Goal: Task Accomplishment & Management: Manage account settings

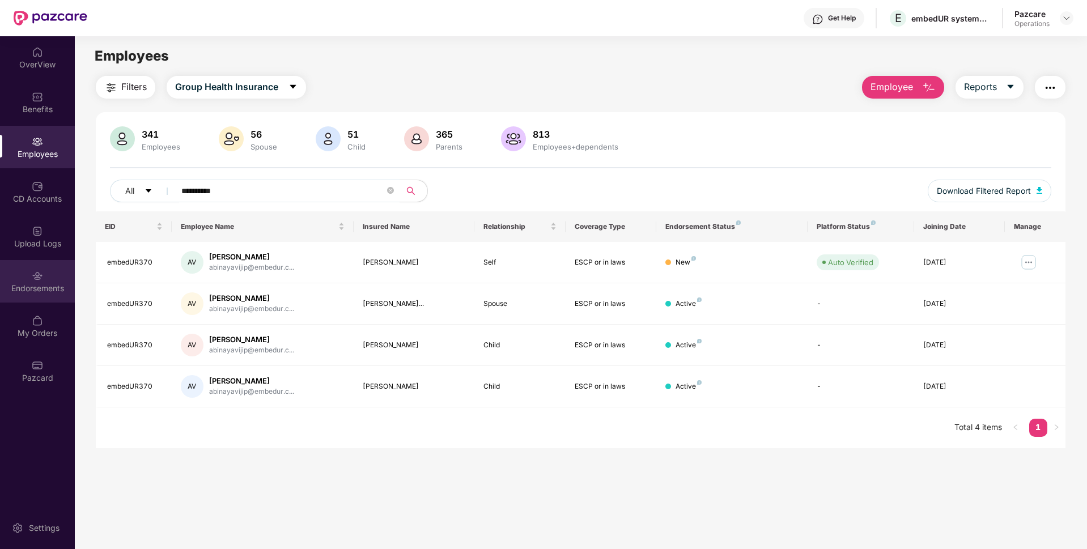
click at [45, 289] on div "Endorsements" at bounding box center [37, 288] width 75 height 11
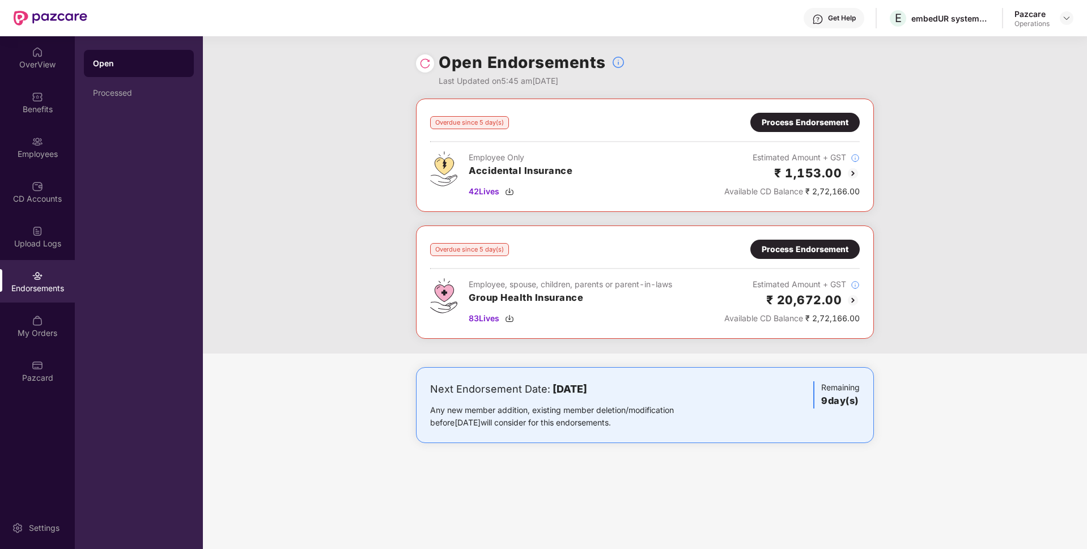
click at [786, 246] on div "Process Endorsement" at bounding box center [805, 249] width 87 height 12
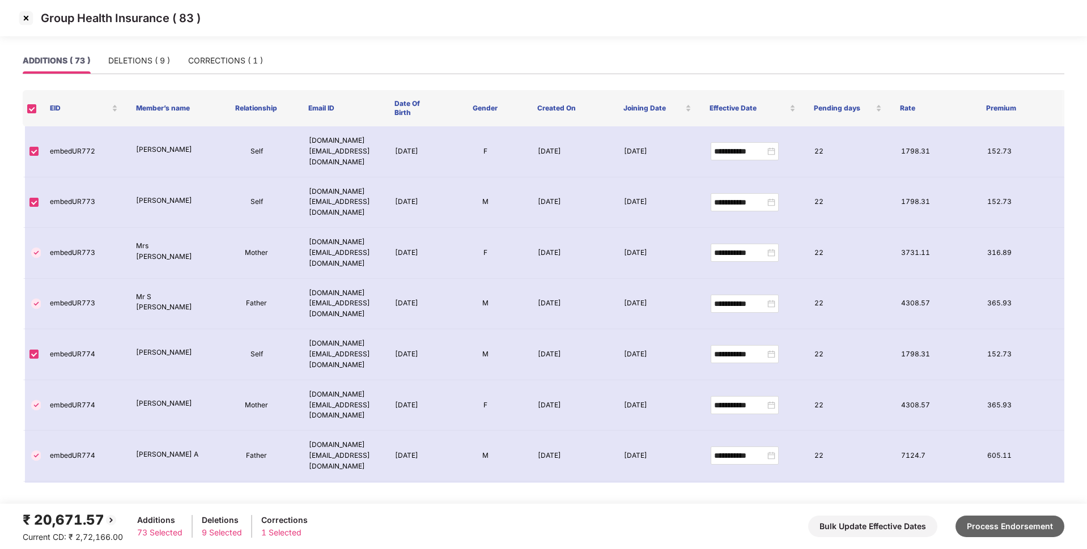
click at [973, 516] on button "Process Endorsement" at bounding box center [1009, 527] width 109 height 22
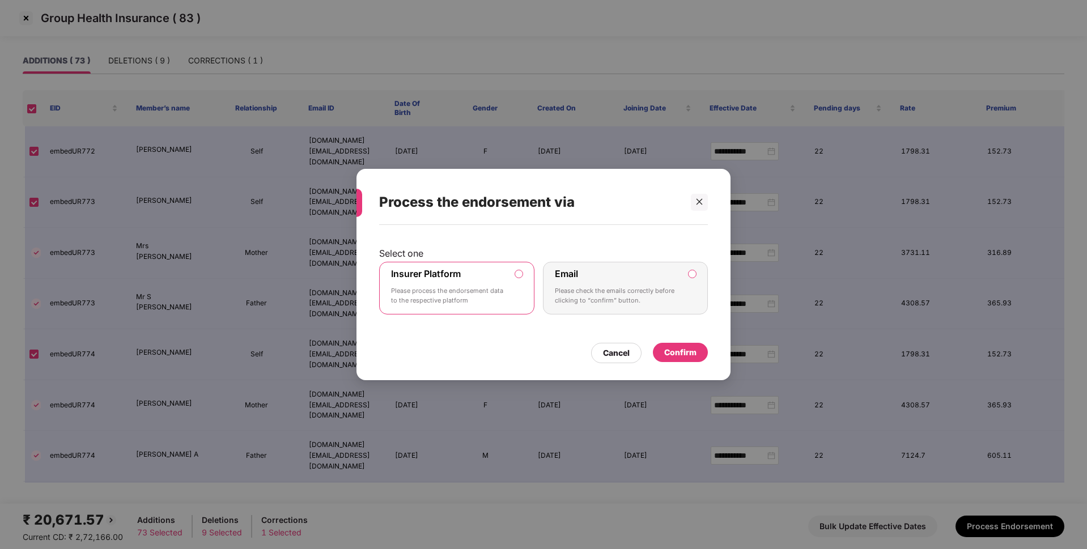
click at [695, 349] on div "Confirm" at bounding box center [680, 352] width 32 height 12
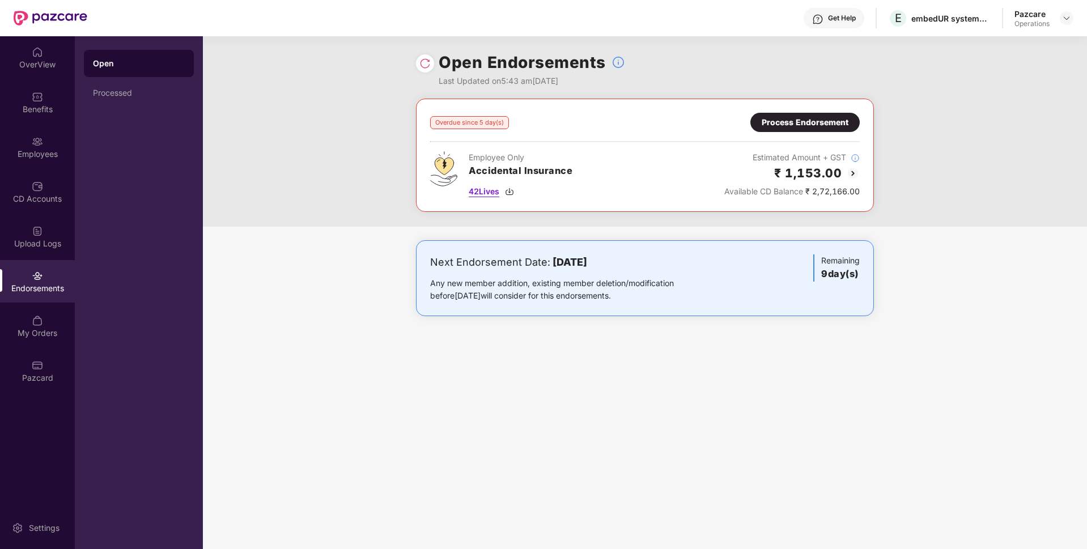
click at [482, 193] on span "42 Lives" at bounding box center [484, 191] width 31 height 12
click at [786, 129] on div "Process Endorsement" at bounding box center [804, 122] width 109 height 19
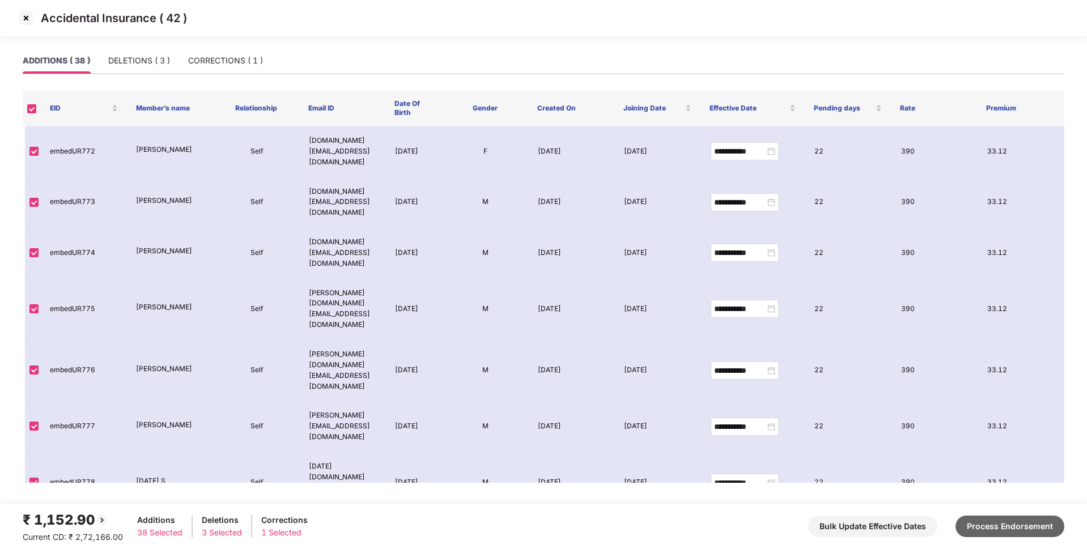
click at [1000, 533] on button "Process Endorsement" at bounding box center [1009, 527] width 109 height 22
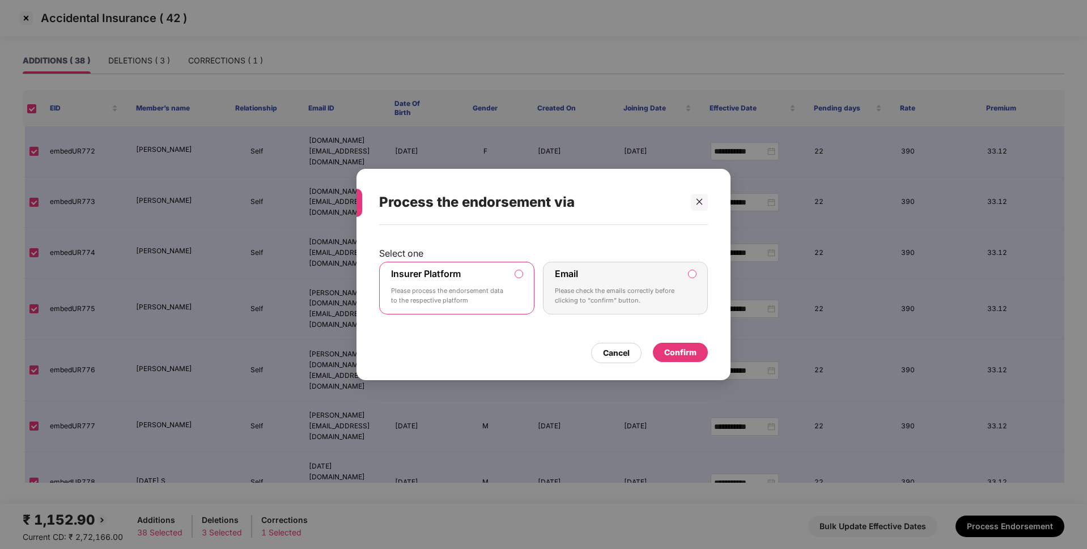
click at [684, 354] on div "Confirm" at bounding box center [680, 352] width 32 height 12
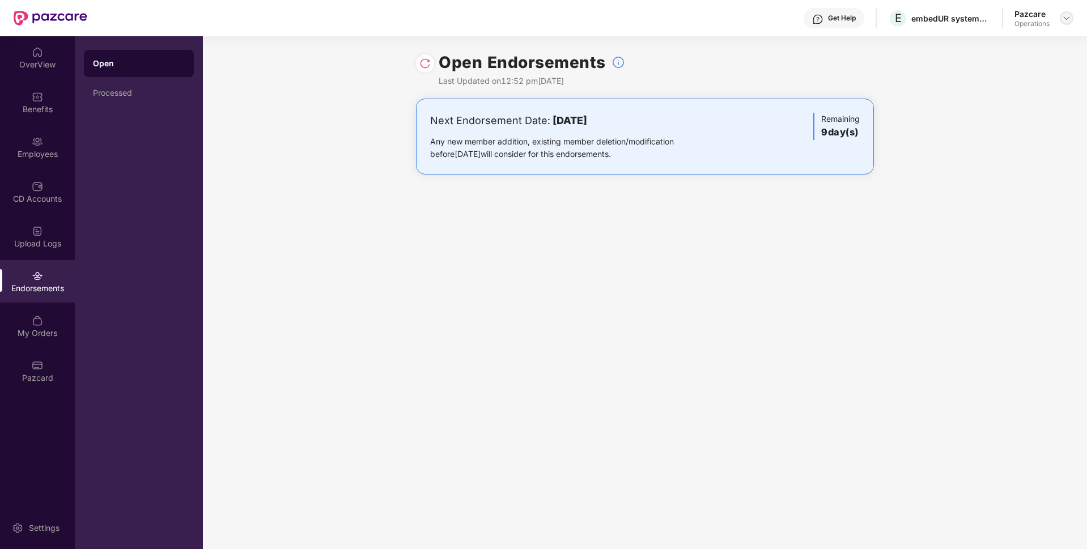
click at [1066, 16] on img at bounding box center [1066, 18] width 9 height 9
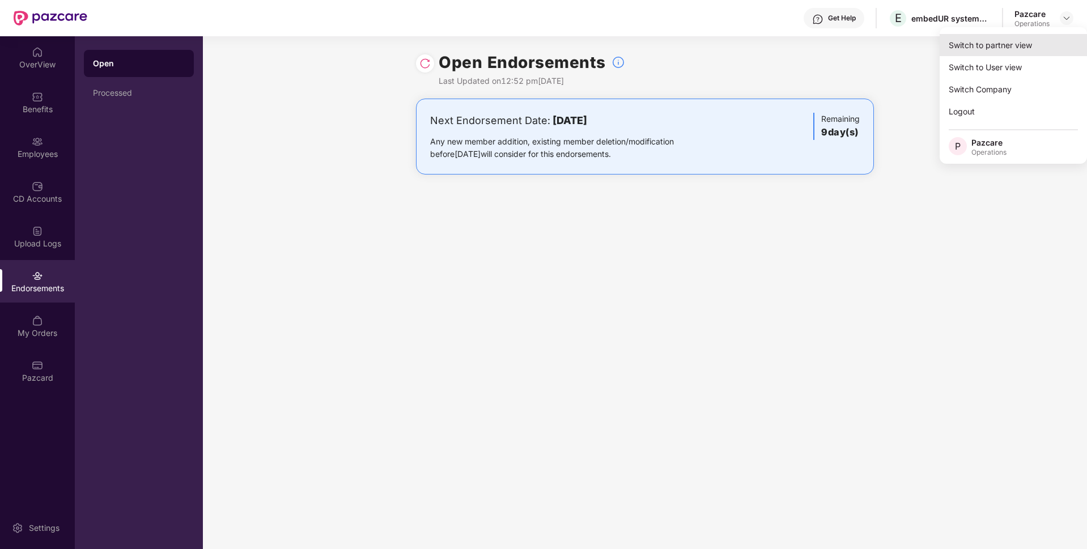
click at [1011, 44] on div "Switch to partner view" at bounding box center [1012, 45] width 147 height 22
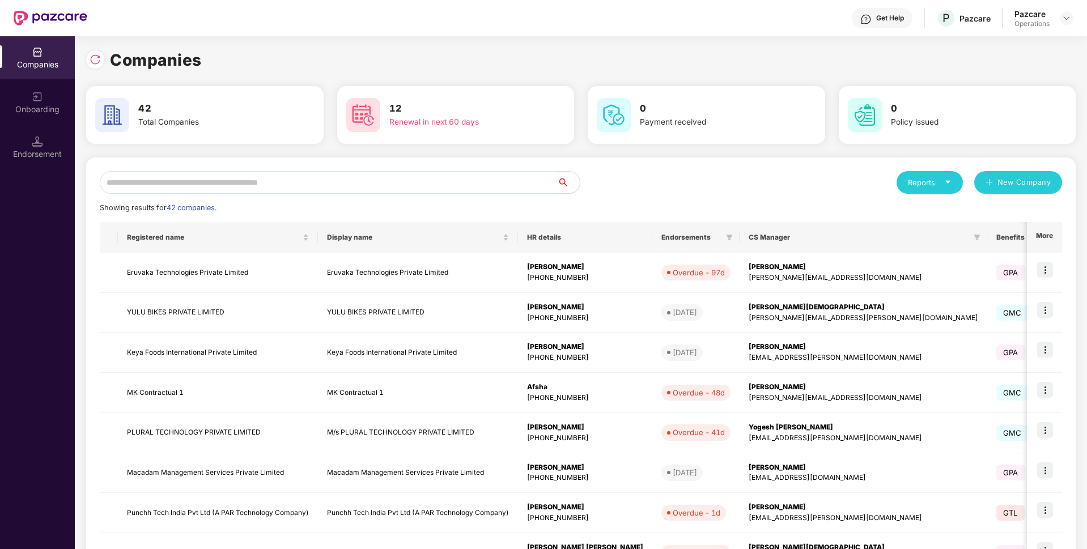
click at [390, 172] on input "text" at bounding box center [328, 182] width 457 height 23
paste input "**********"
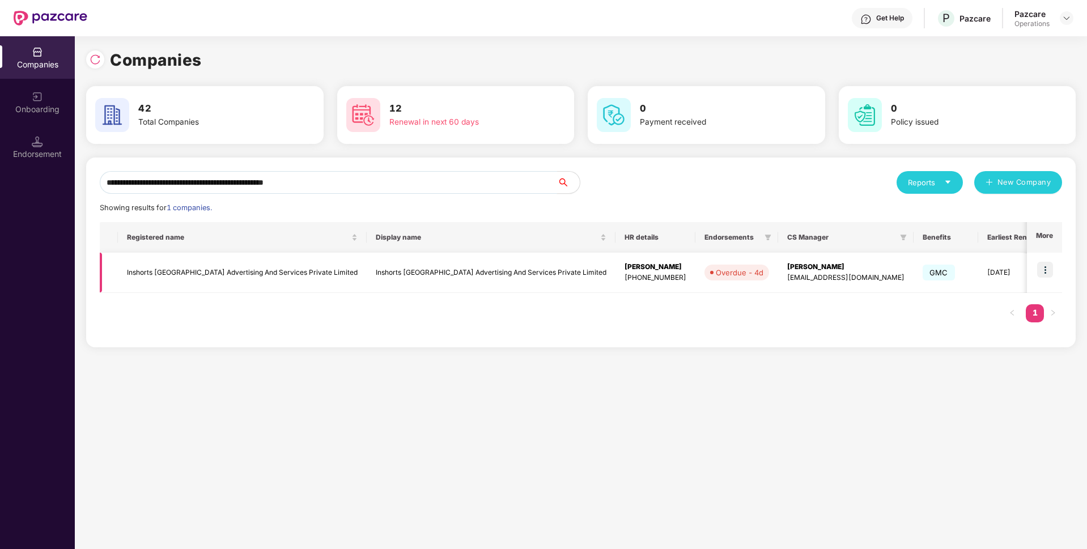
type input "**********"
click at [1048, 270] on img at bounding box center [1045, 270] width 16 height 16
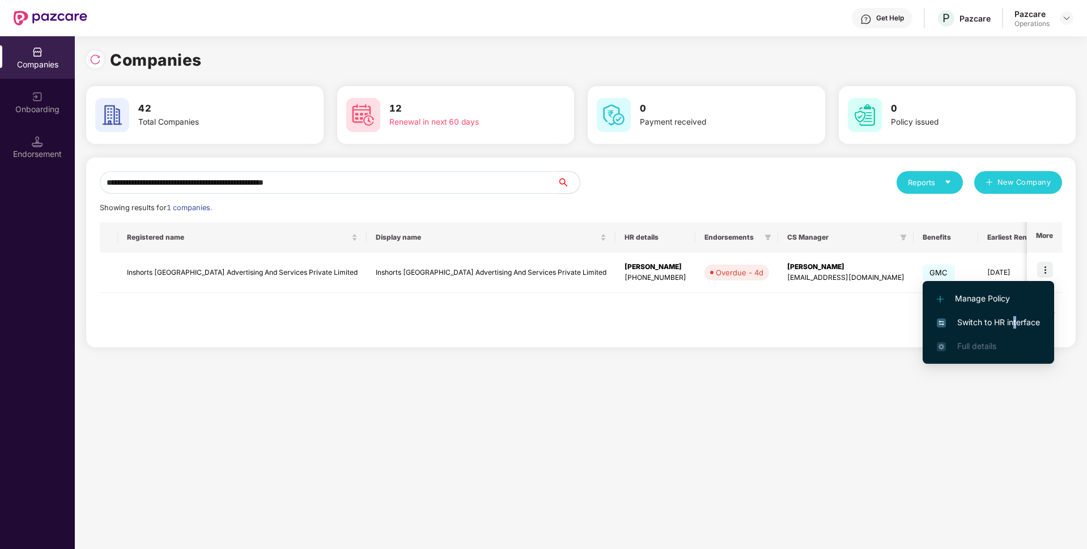
drag, startPoint x: 975, startPoint y: 318, endPoint x: 1015, endPoint y: 313, distance: 40.1
click at [1015, 313] on li "Switch to HR interface" at bounding box center [987, 323] width 131 height 24
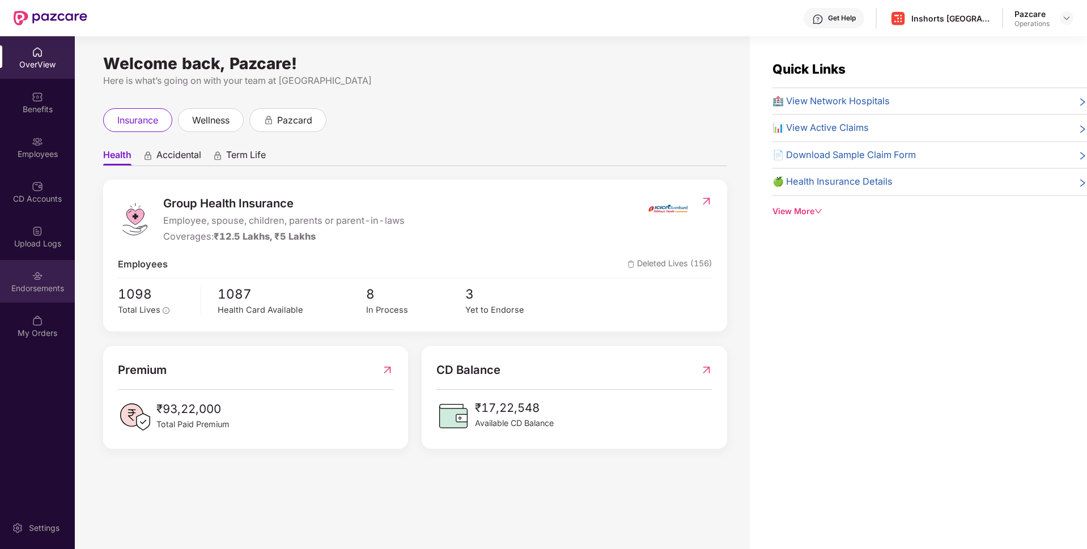
click at [27, 287] on div "Endorsements" at bounding box center [37, 288] width 75 height 11
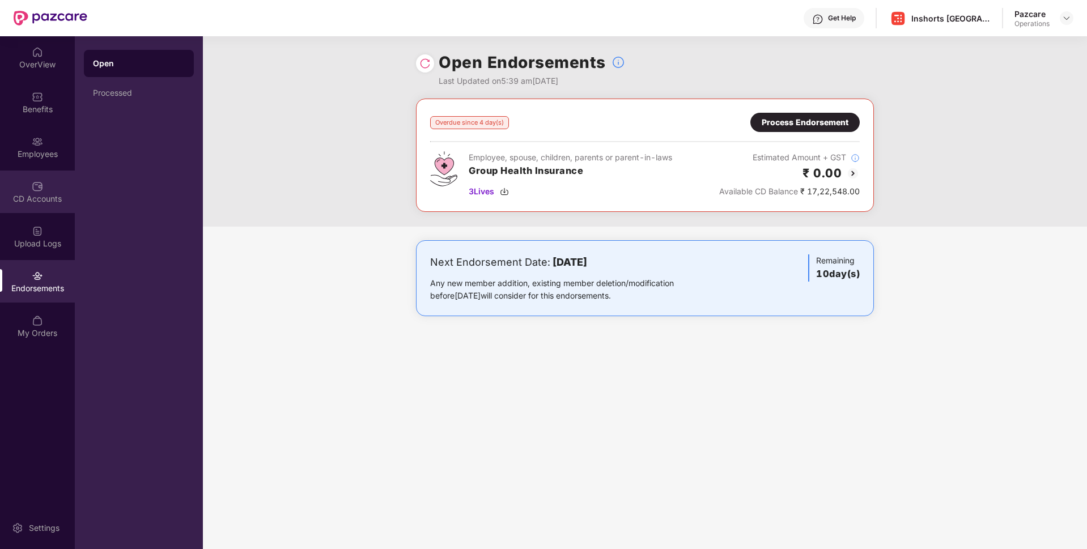
click at [37, 193] on div "CD Accounts" at bounding box center [37, 198] width 75 height 11
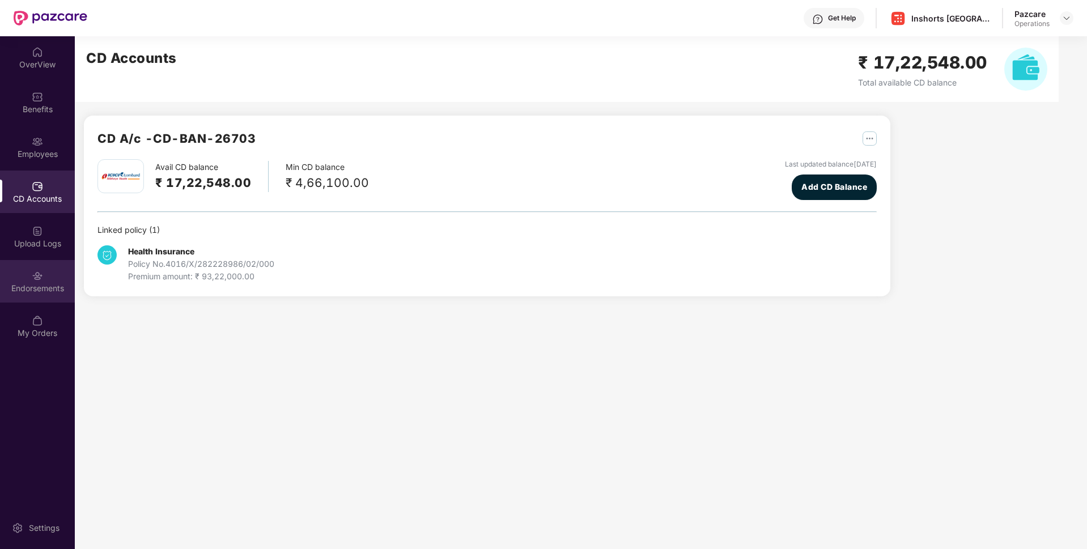
click at [19, 283] on div "Endorsements" at bounding box center [37, 288] width 75 height 11
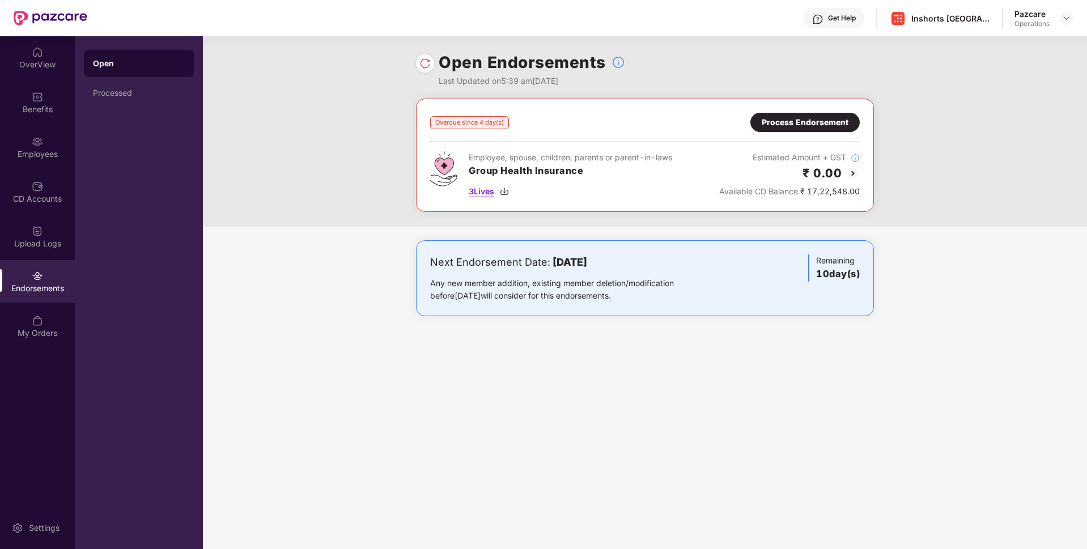
click at [491, 190] on span "3 Lives" at bounding box center [481, 191] width 25 height 12
click at [20, 199] on div "CD Accounts" at bounding box center [37, 198] width 75 height 11
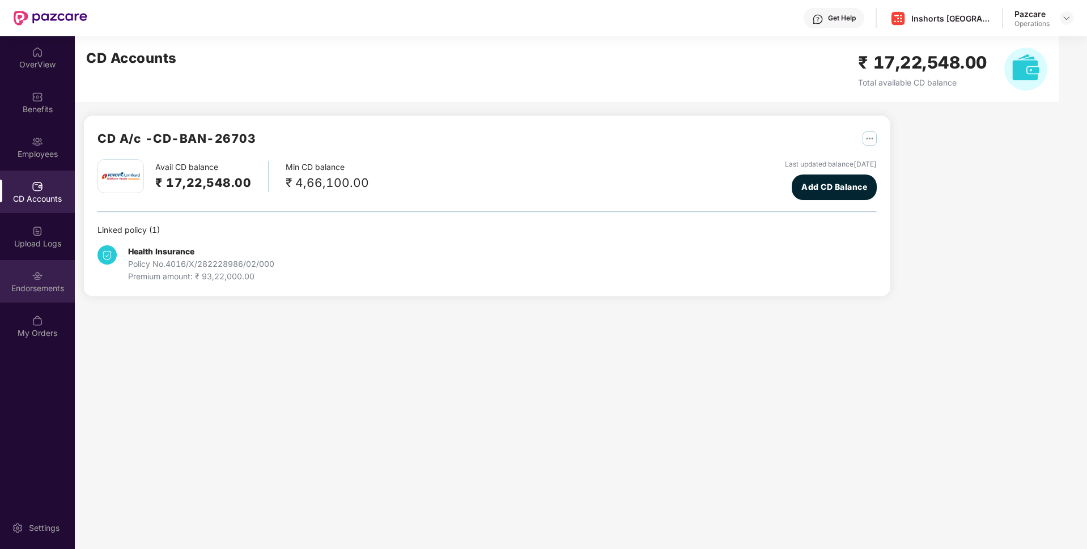
click at [3, 273] on div "Endorsements" at bounding box center [37, 281] width 75 height 42
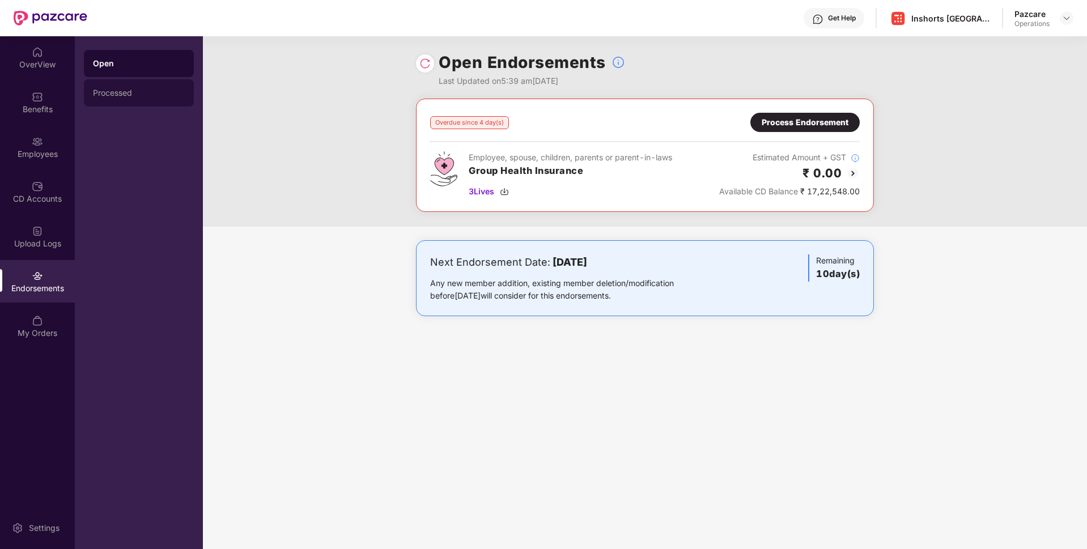
click at [133, 103] on div "Processed" at bounding box center [139, 92] width 110 height 27
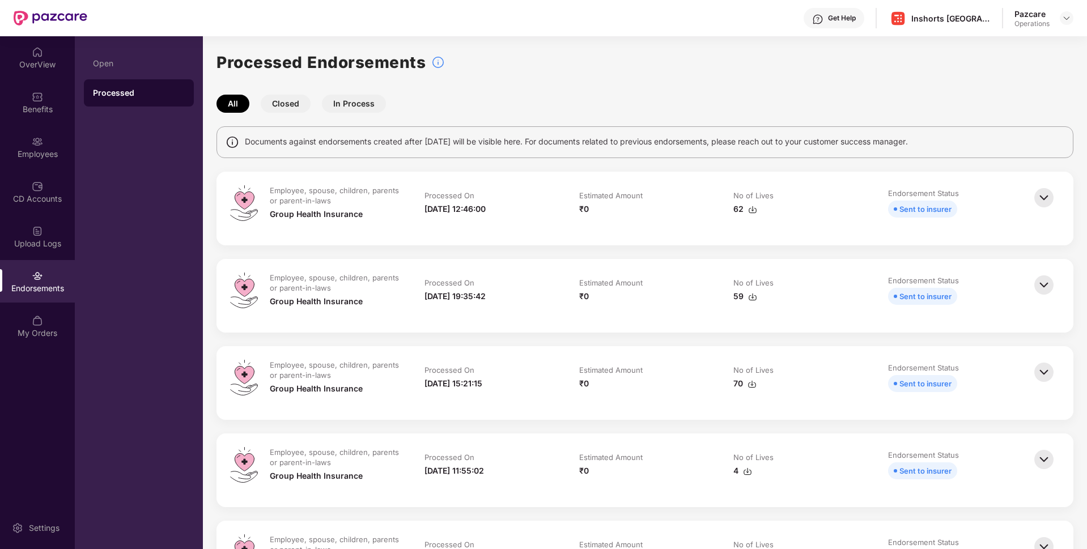
click at [1041, 198] on img at bounding box center [1043, 197] width 25 height 25
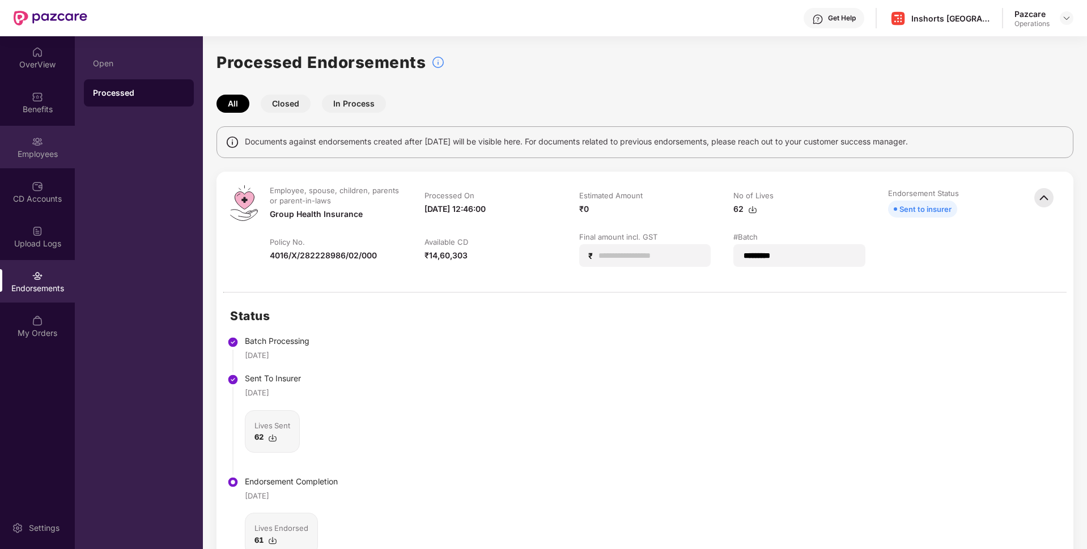
click at [53, 151] on div "Employees" at bounding box center [37, 153] width 75 height 11
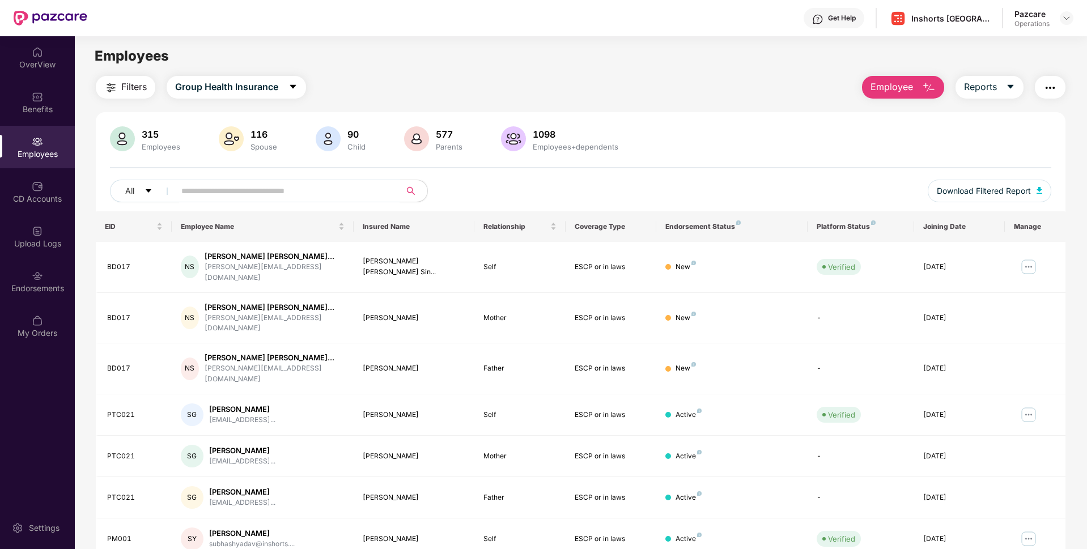
click at [311, 188] on input "text" at bounding box center [282, 190] width 203 height 17
click at [48, 290] on div "Endorsements" at bounding box center [37, 288] width 75 height 11
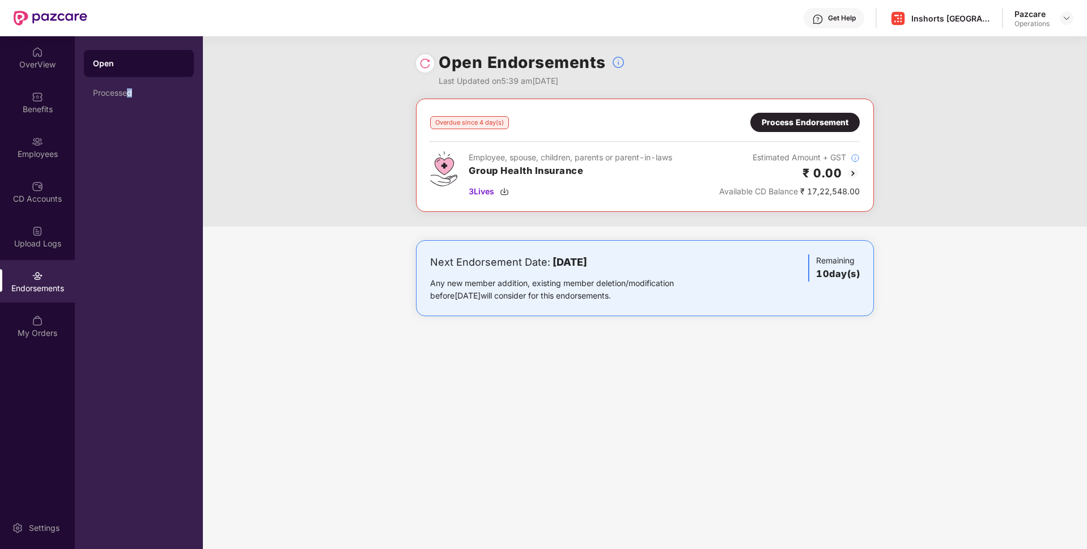
drag, startPoint x: 58, startPoint y: 200, endPoint x: 131, endPoint y: 159, distance: 83.2
click at [131, 159] on div "Open Processed" at bounding box center [139, 292] width 128 height 513
click at [29, 194] on div "CD Accounts" at bounding box center [37, 198] width 75 height 11
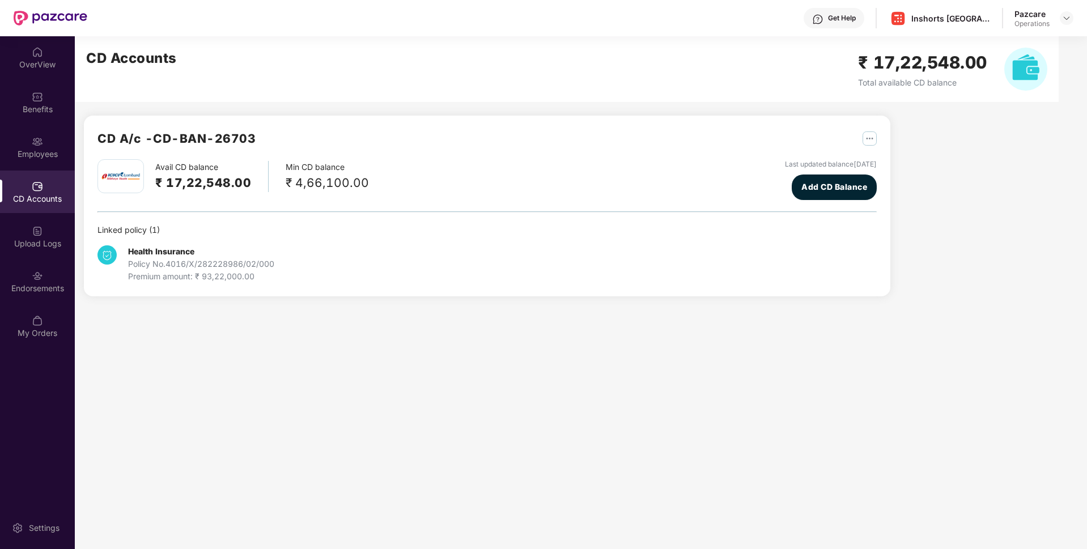
drag, startPoint x: 254, startPoint y: 183, endPoint x: 199, endPoint y: 180, distance: 54.5
drag, startPoint x: 199, startPoint y: 180, endPoint x: 253, endPoint y: 178, distance: 53.8
click at [253, 178] on div "Avail CD balance ₹ 17,22,548.00" at bounding box center [211, 176] width 113 height 31
drag, startPoint x: 247, startPoint y: 179, endPoint x: 167, endPoint y: 184, distance: 80.6
click at [167, 184] on h2 "₹ 17,22,548.00" at bounding box center [203, 182] width 96 height 19
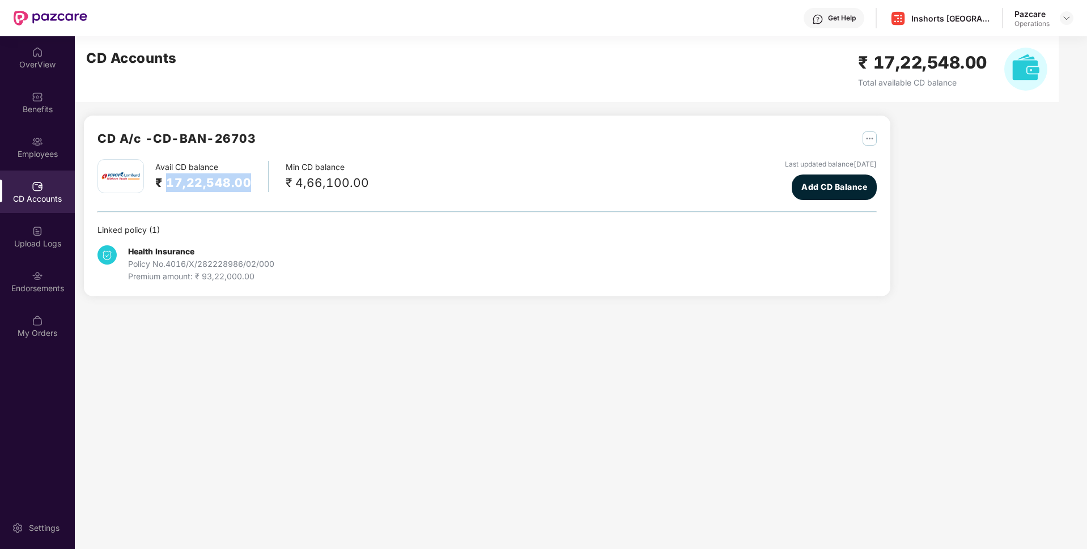
copy h2 "17,22,548.00"
click at [52, 288] on div "Endorsements" at bounding box center [37, 288] width 75 height 11
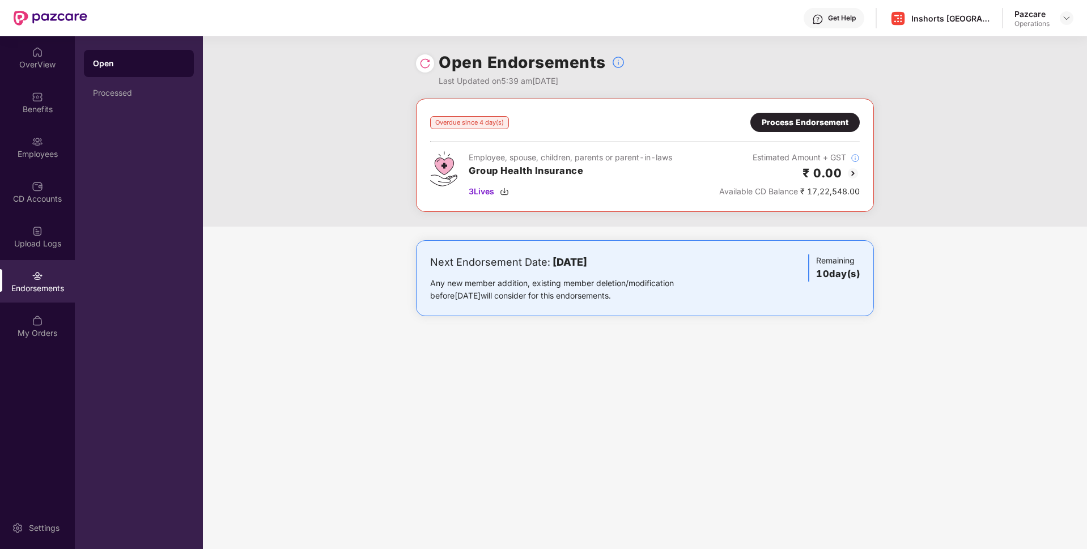
click at [801, 117] on div "Process Endorsement" at bounding box center [805, 122] width 87 height 12
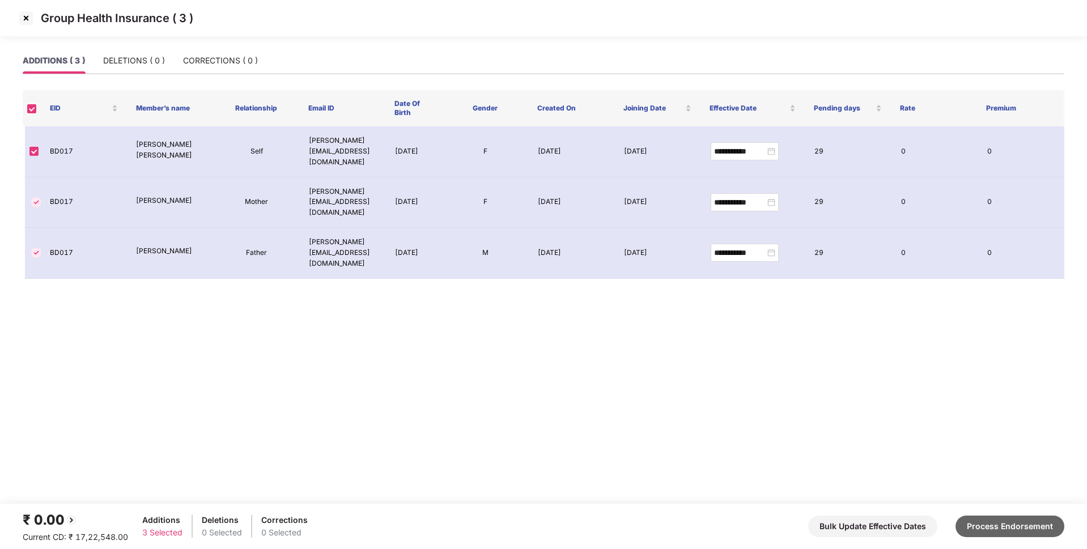
click at [1013, 530] on button "Process Endorsement" at bounding box center [1009, 527] width 109 height 22
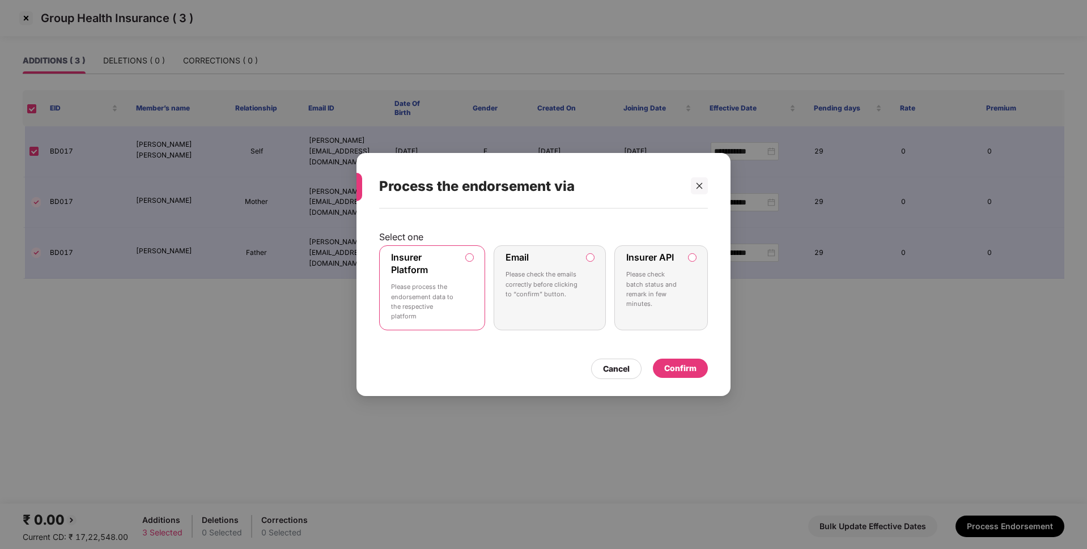
click at [682, 364] on div "Confirm" at bounding box center [680, 368] width 32 height 12
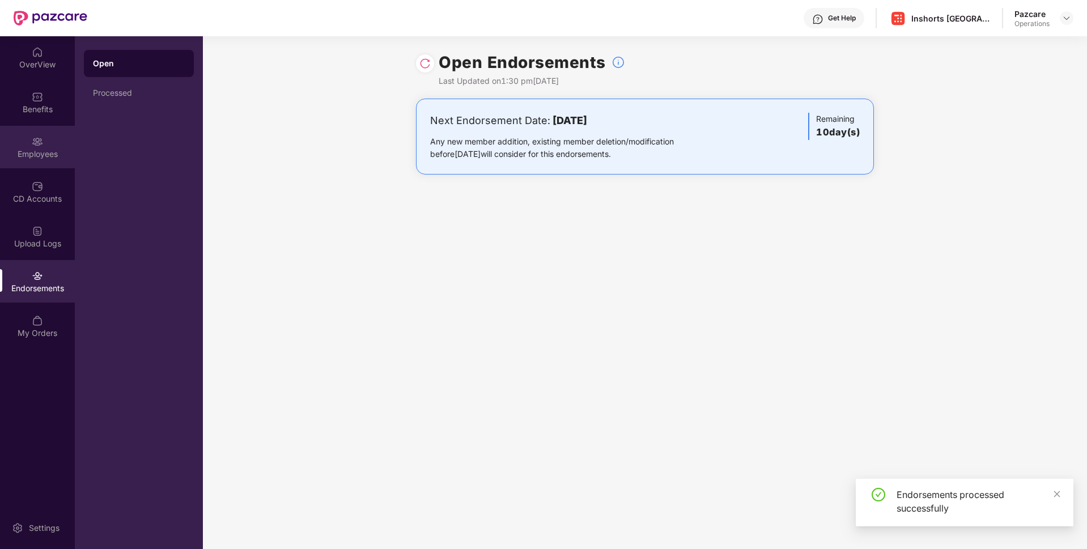
click at [52, 154] on div "Employees" at bounding box center [37, 153] width 75 height 11
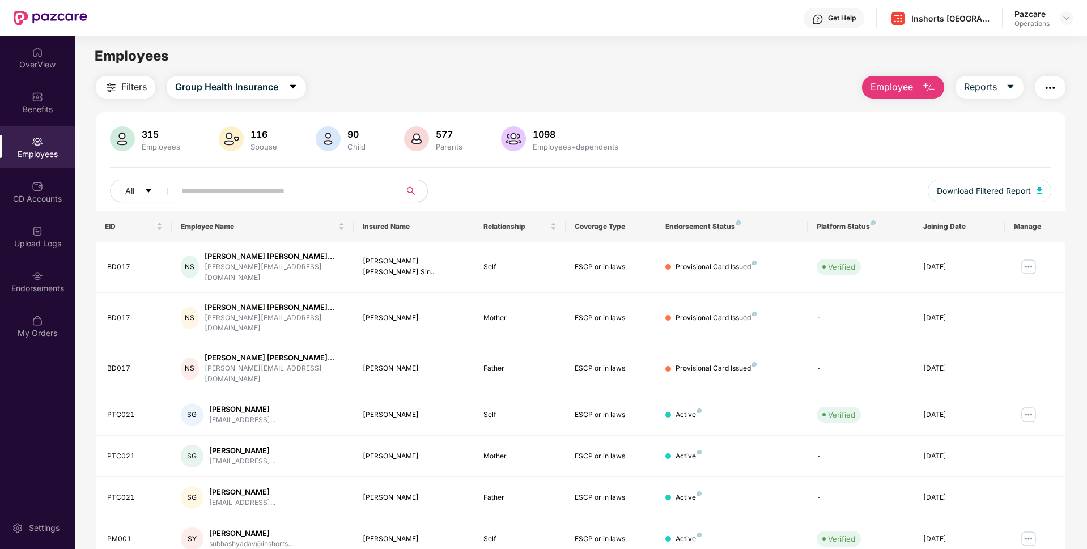
click at [1043, 87] on img "button" at bounding box center [1050, 88] width 14 height 14
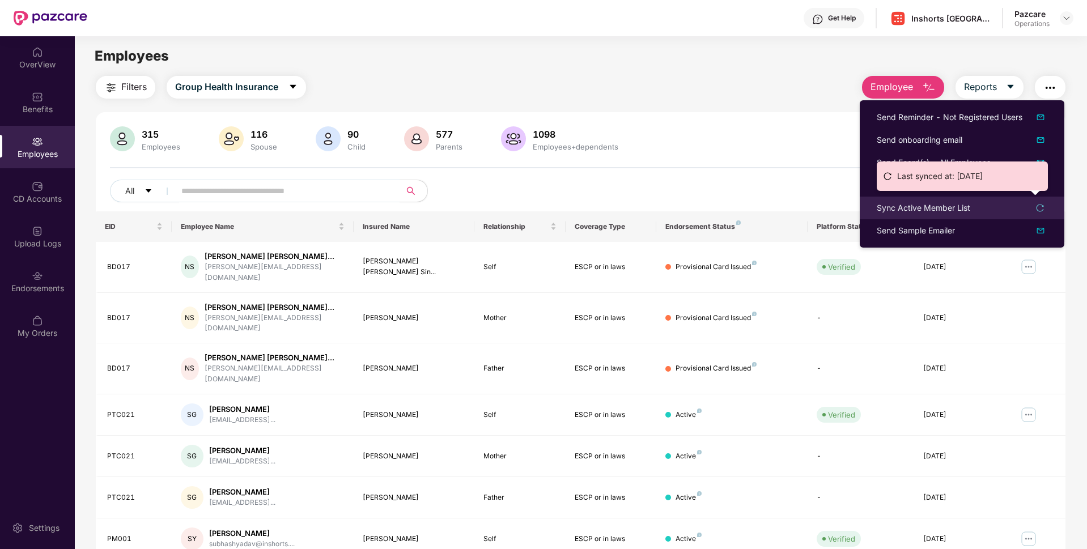
click at [922, 205] on div "Sync Active Member List" at bounding box center [923, 208] width 93 height 12
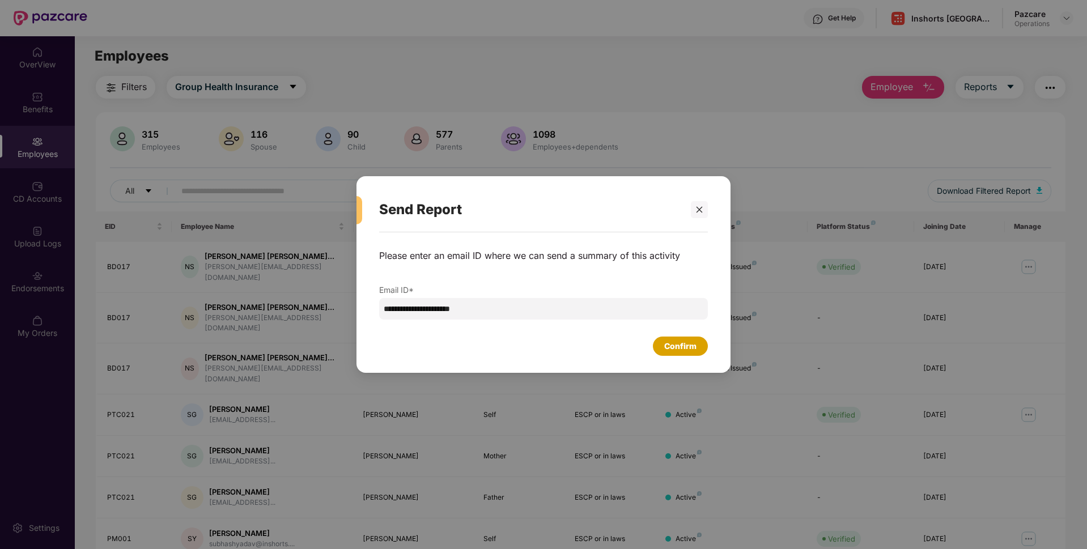
click at [690, 345] on div "Confirm" at bounding box center [680, 346] width 32 height 12
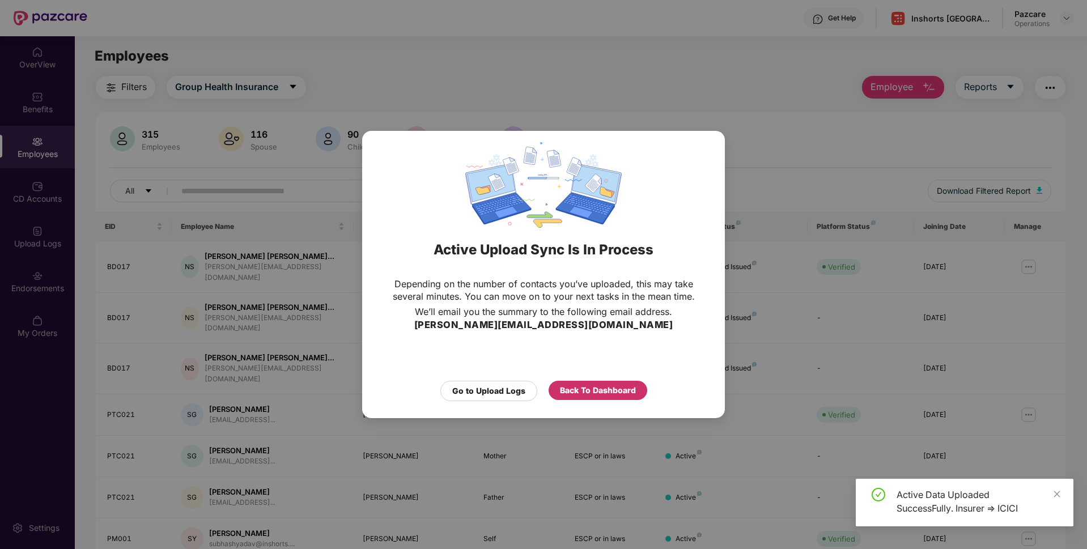
click at [589, 386] on div "Back To Dashboard" at bounding box center [598, 390] width 76 height 12
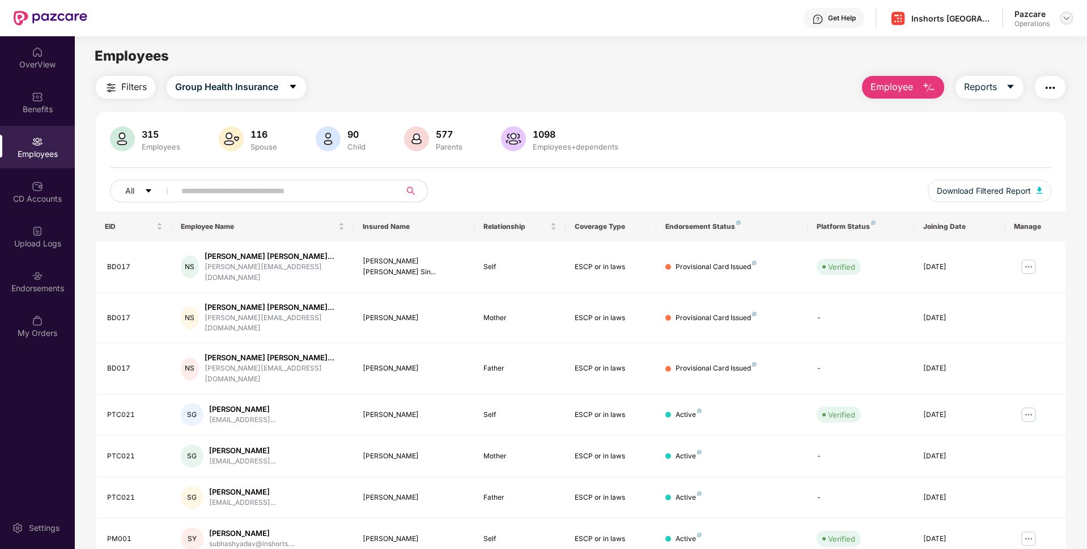
click at [1065, 11] on div at bounding box center [1067, 18] width 14 height 14
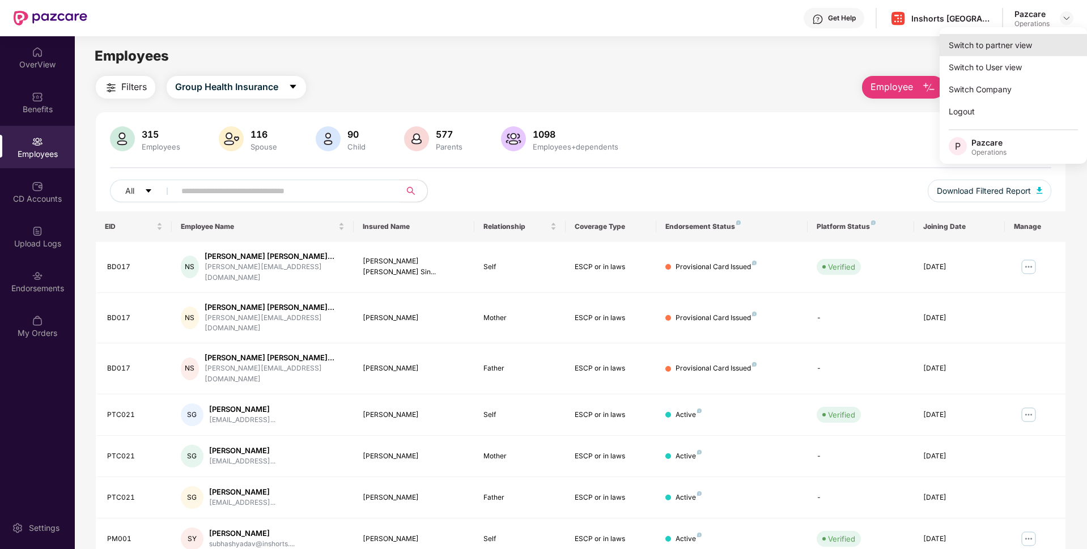
click at [1017, 42] on div "Switch to partner view" at bounding box center [1012, 45] width 147 height 22
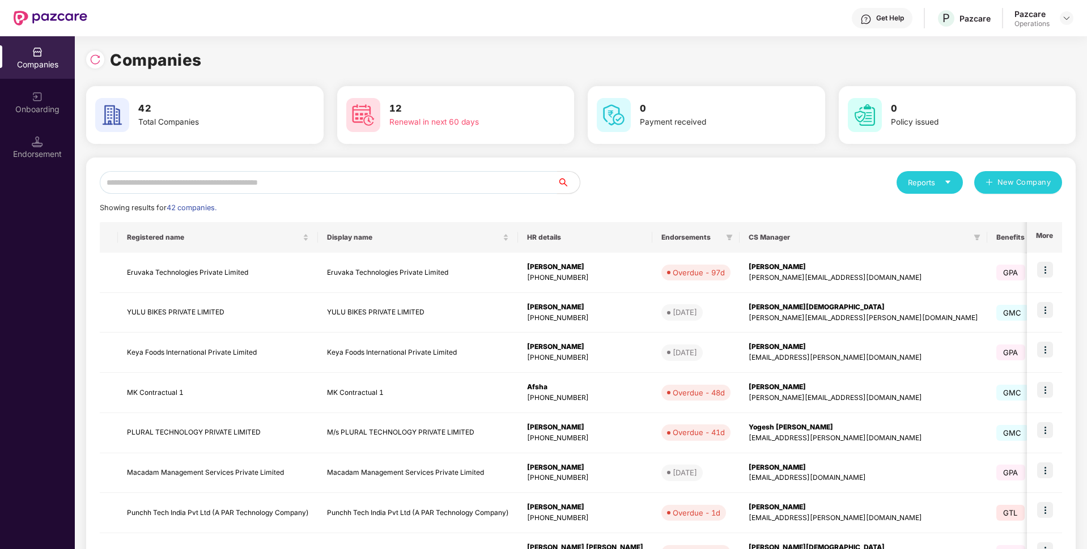
click at [424, 185] on input "text" at bounding box center [328, 182] width 457 height 23
paste input "**********"
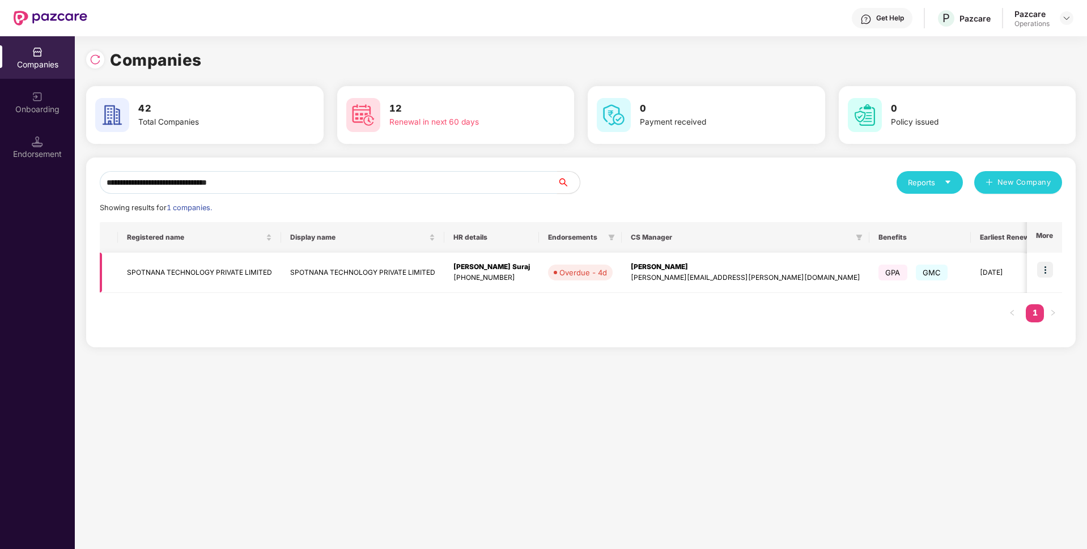
type input "**********"
click at [1043, 272] on img at bounding box center [1045, 270] width 16 height 16
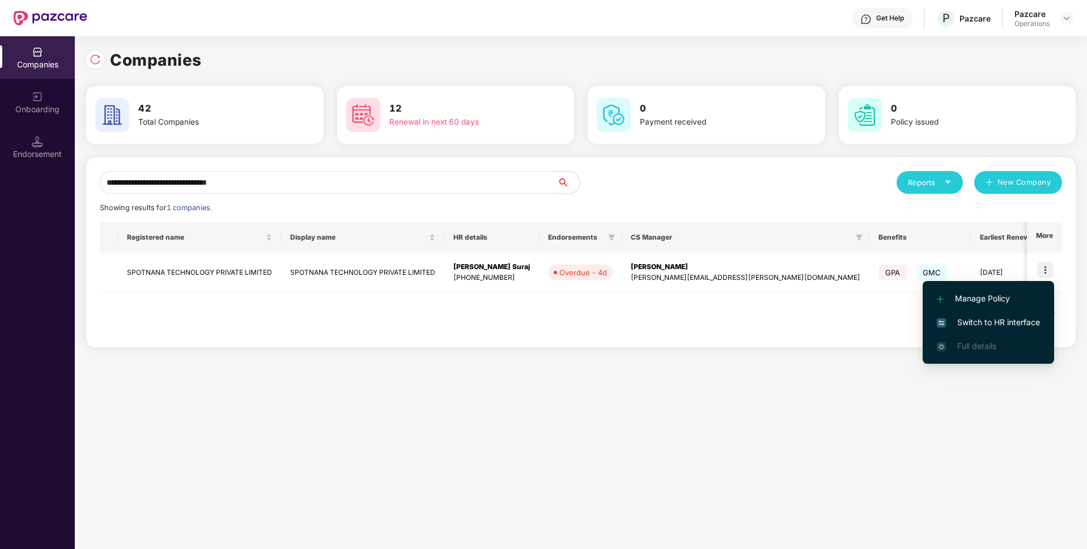
click at [955, 322] on span "Switch to HR interface" at bounding box center [988, 322] width 103 height 12
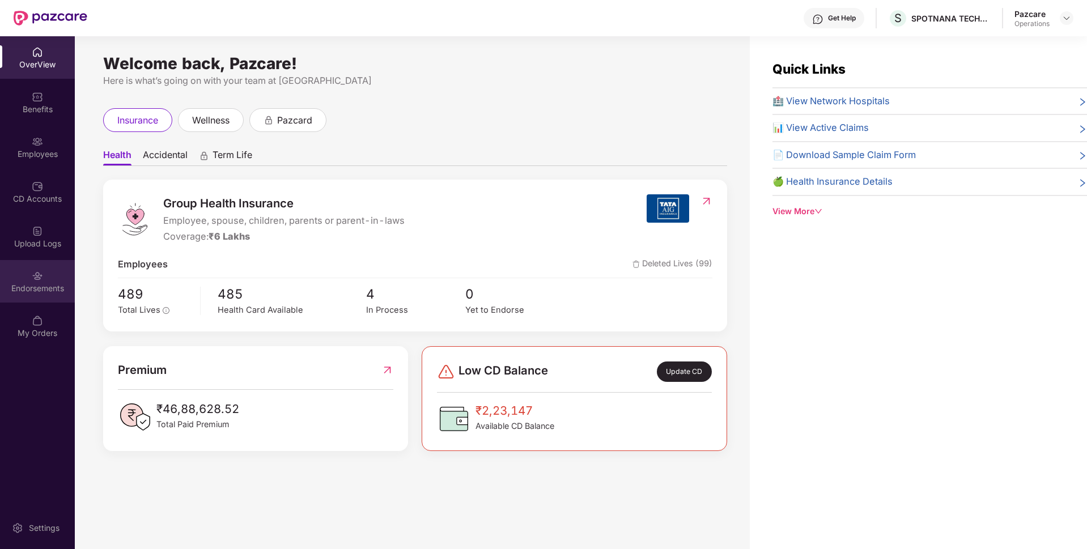
click at [36, 291] on div "Endorsements" at bounding box center [37, 288] width 75 height 11
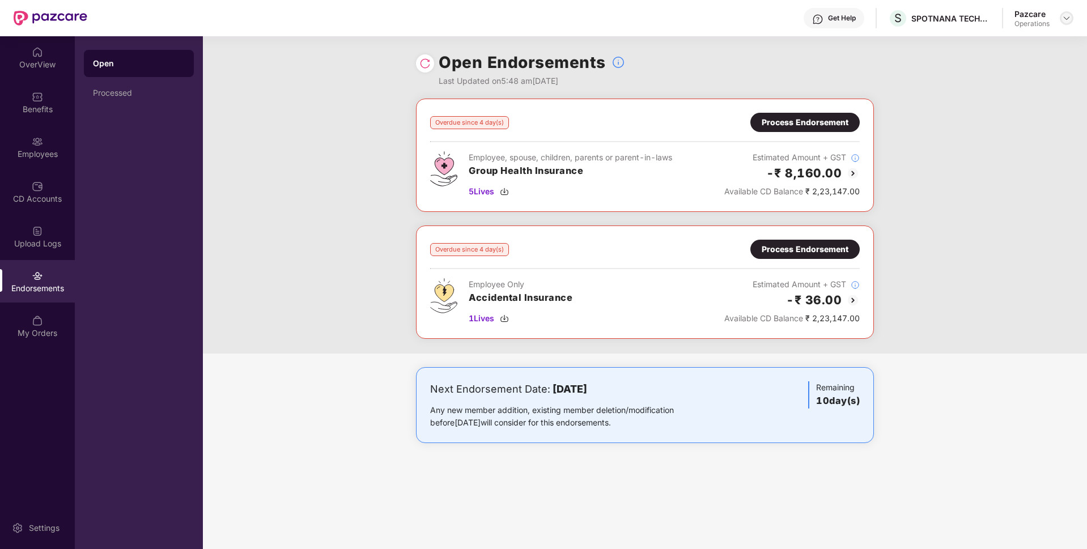
click at [1066, 19] on img at bounding box center [1066, 18] width 9 height 9
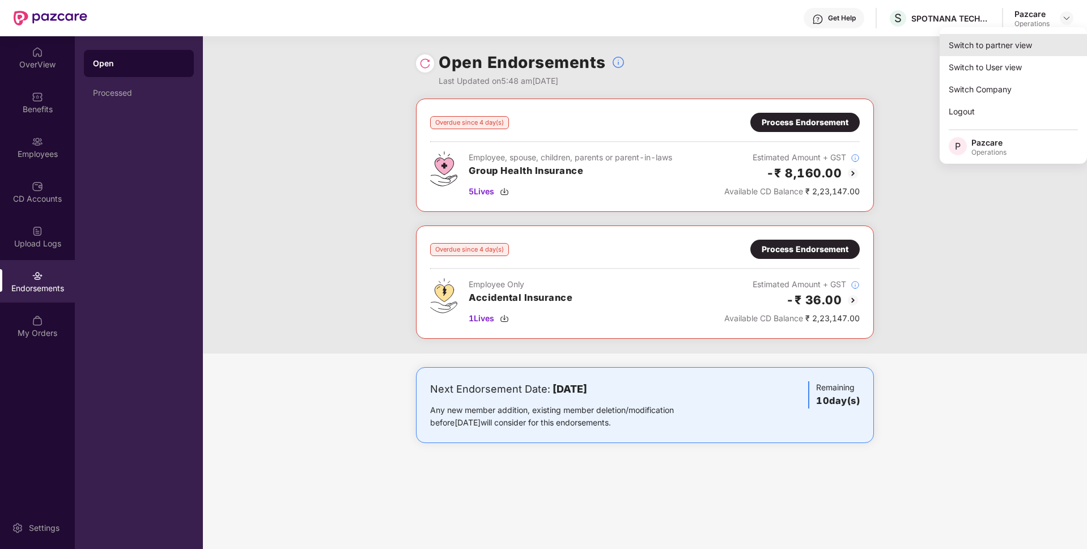
click at [1004, 50] on div "Switch to partner view" at bounding box center [1012, 45] width 147 height 22
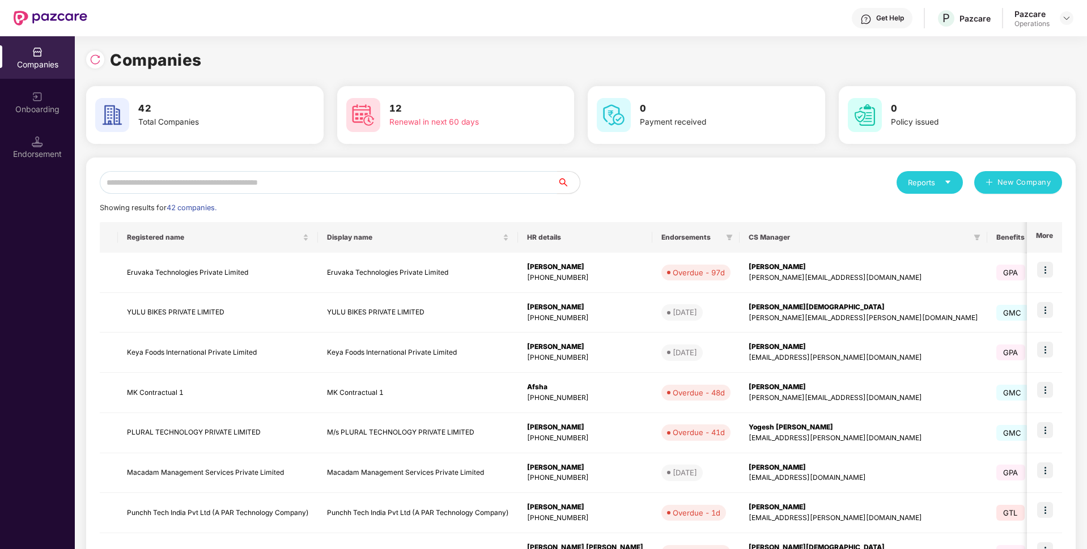
click at [324, 182] on input "text" at bounding box center [328, 182] width 457 height 23
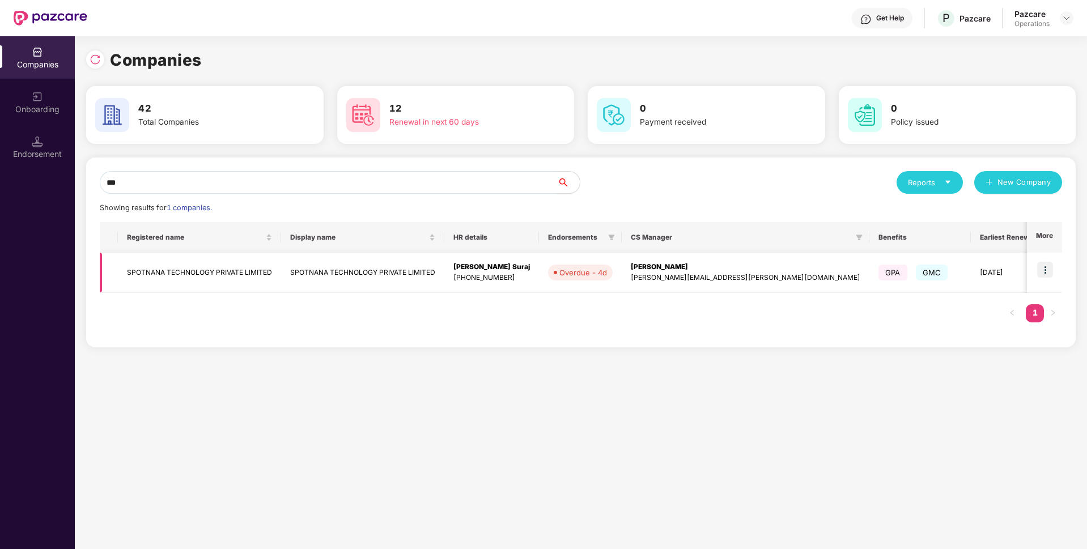
type input "***"
click at [226, 267] on td "SPOTNANA TECHNOLOGY PRIVATE LIMITED" at bounding box center [199, 273] width 163 height 40
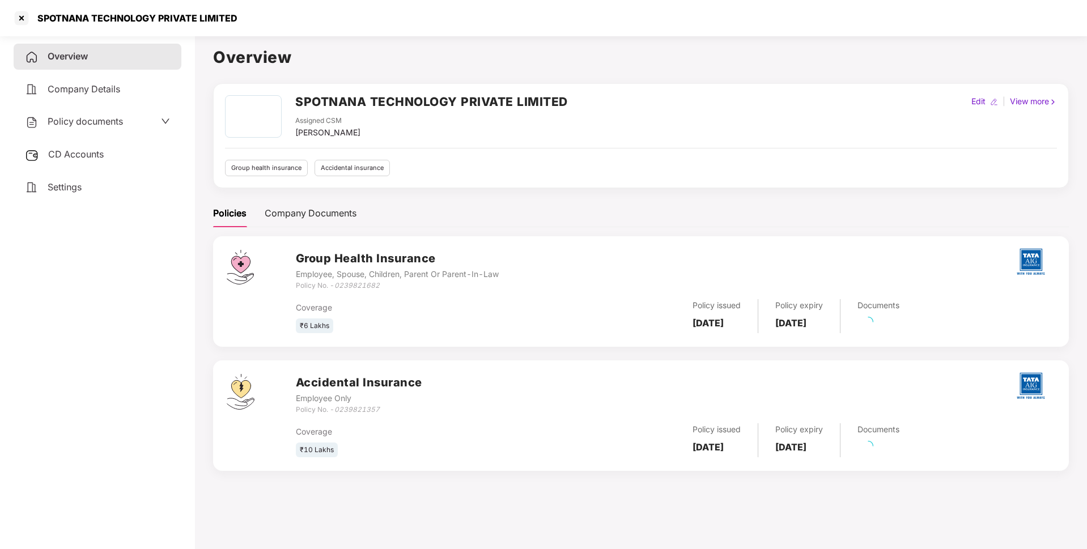
click at [139, 126] on div "Policy documents" at bounding box center [97, 121] width 145 height 15
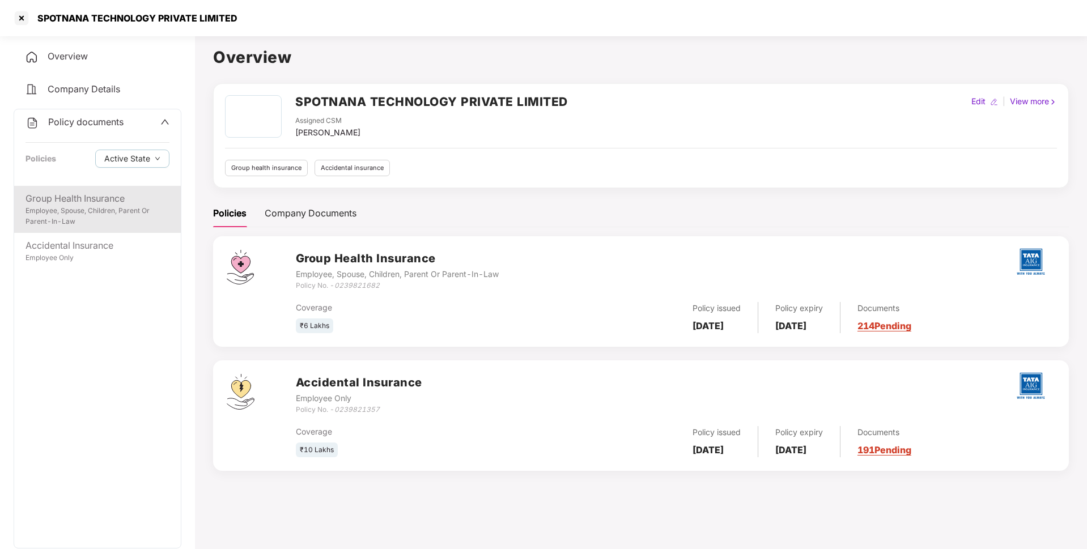
click at [95, 201] on div "Group Health Insurance" at bounding box center [97, 199] width 144 height 14
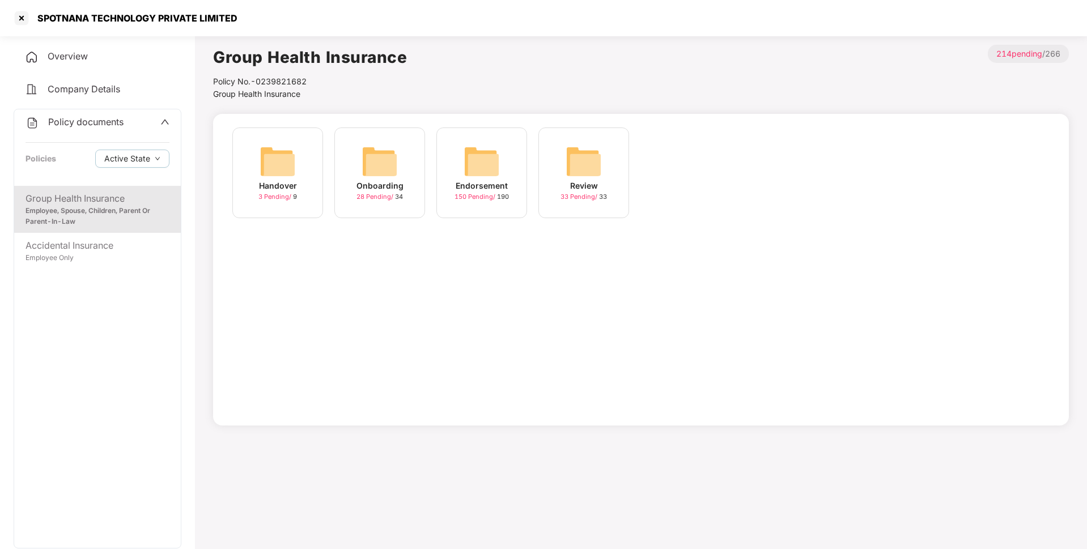
click at [492, 189] on div "Endorsement" at bounding box center [482, 186] width 52 height 12
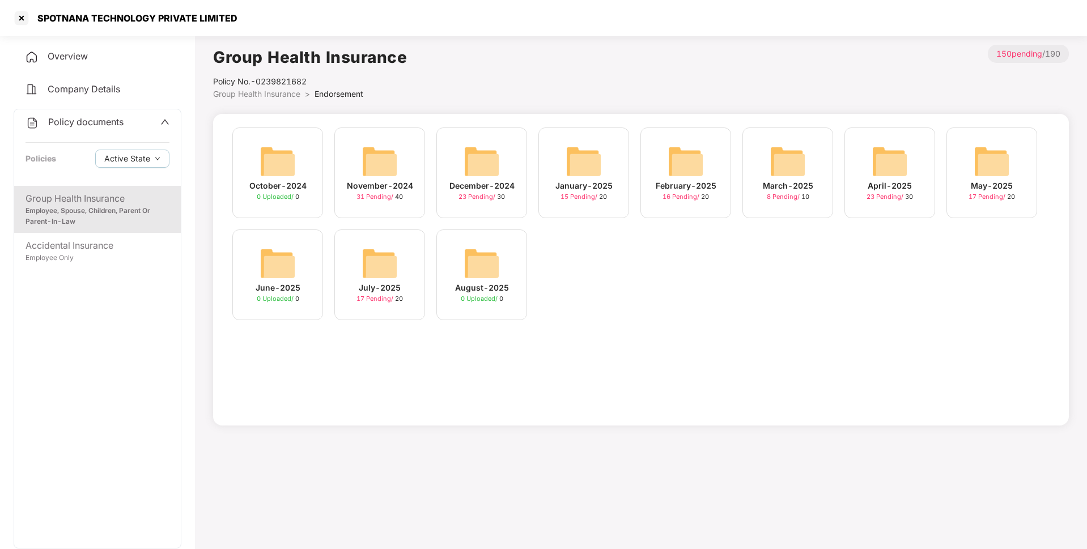
click at [376, 265] on img at bounding box center [380, 263] width 36 height 36
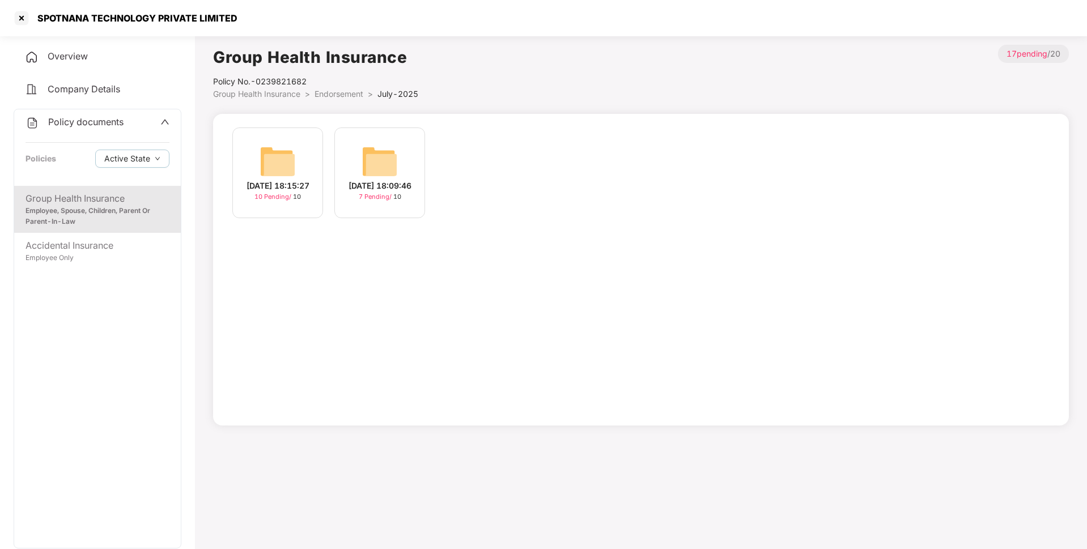
click at [291, 165] on img at bounding box center [278, 161] width 36 height 36
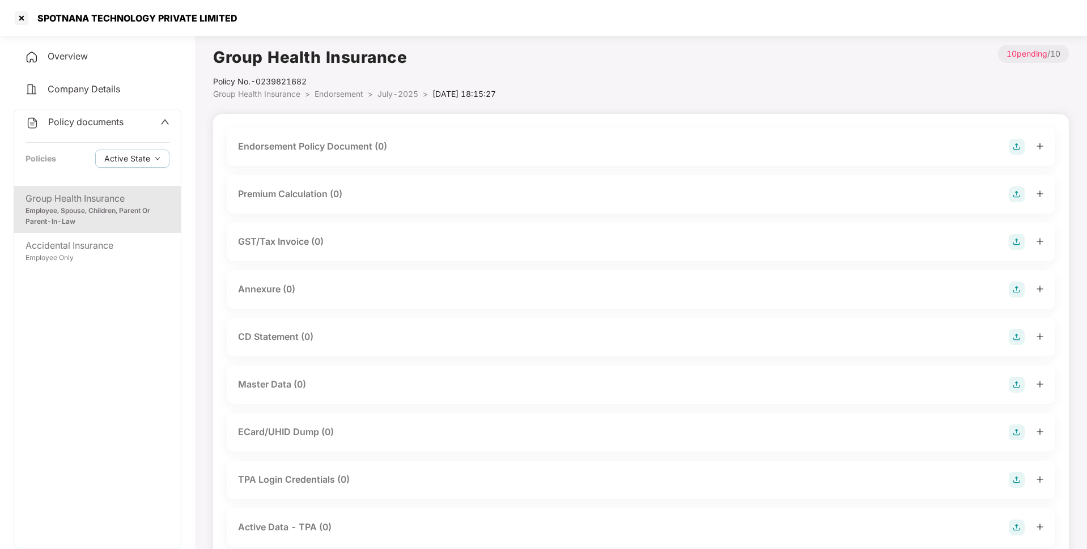
click at [1015, 146] on img at bounding box center [1017, 147] width 16 height 16
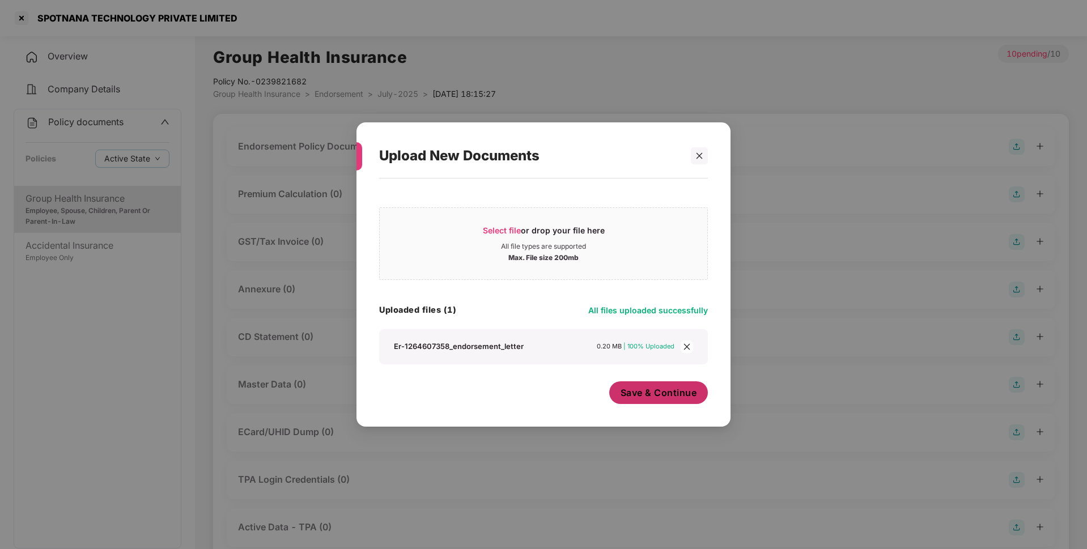
click at [657, 404] on button "Save & Continue" at bounding box center [658, 392] width 99 height 23
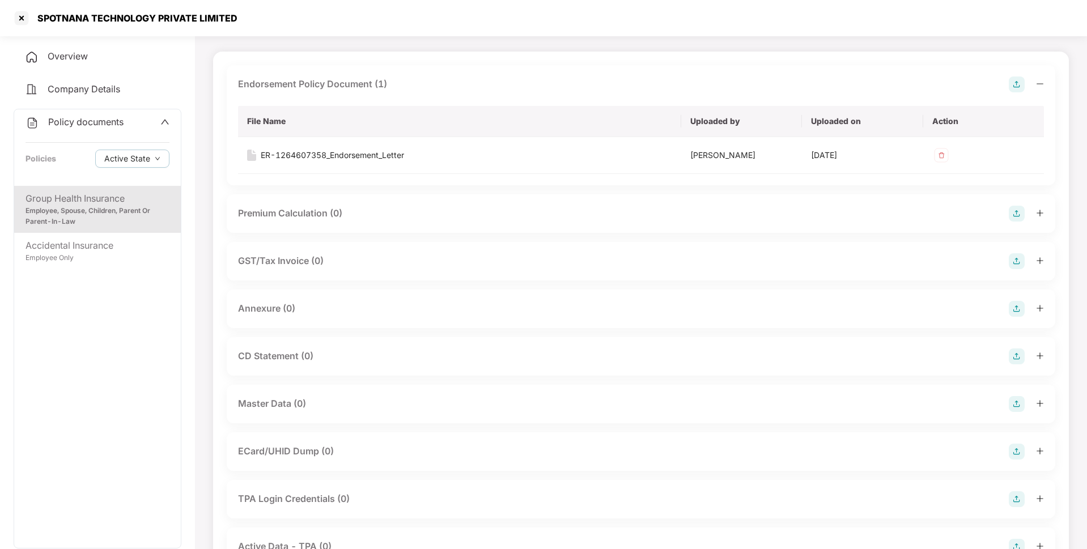
scroll to position [68, 0]
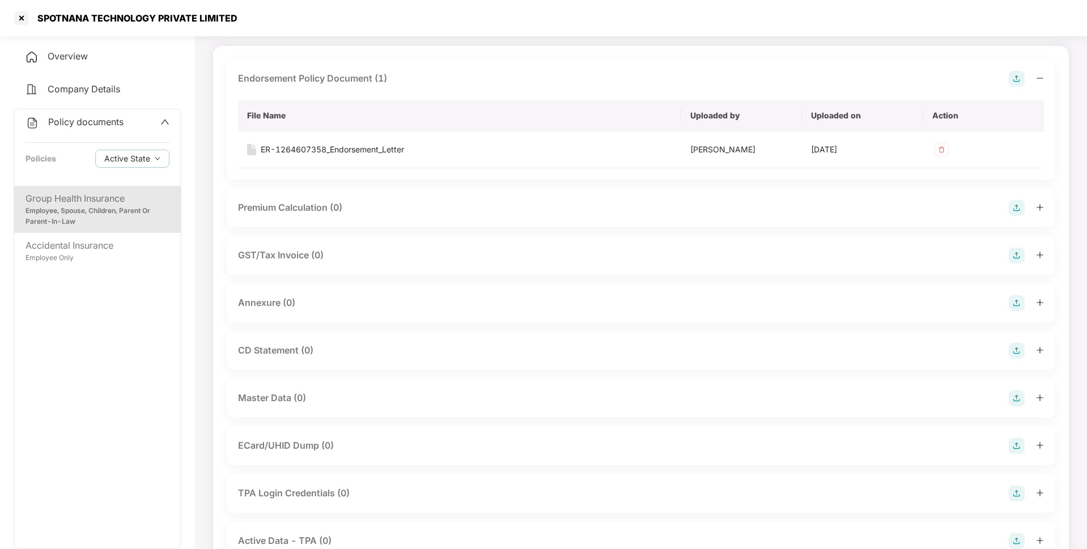
click at [1011, 297] on img at bounding box center [1017, 303] width 16 height 16
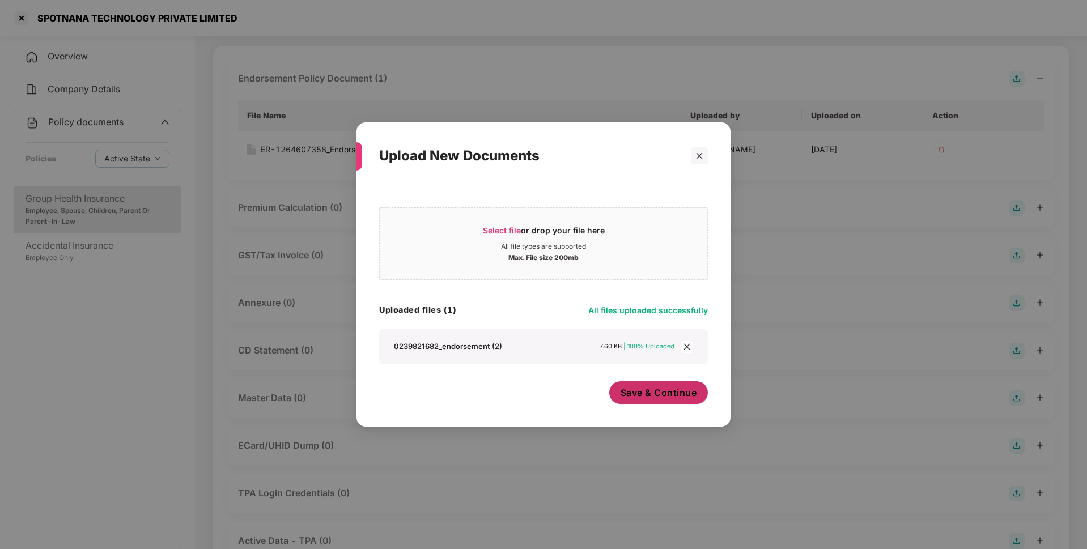
click at [667, 401] on button "Save & Continue" at bounding box center [658, 392] width 99 height 23
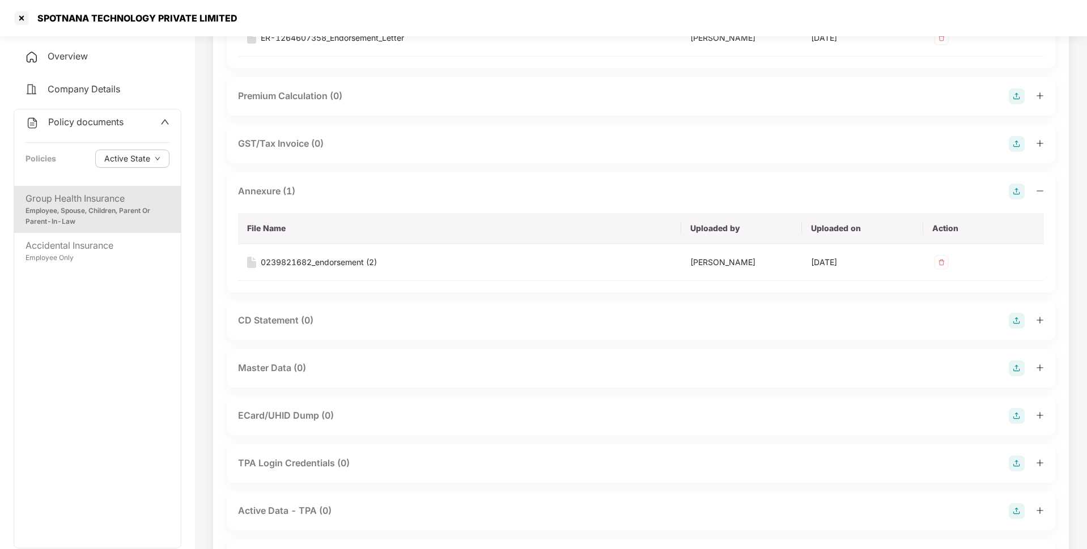
scroll to position [181, 0]
click at [1019, 371] on img at bounding box center [1017, 367] width 16 height 16
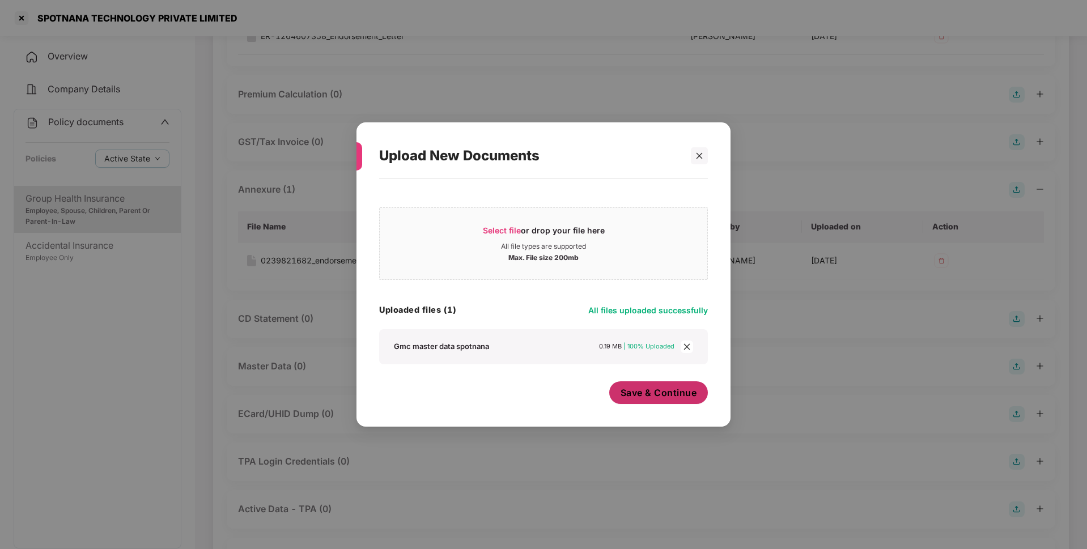
click at [667, 401] on button "Save & Continue" at bounding box center [658, 392] width 99 height 23
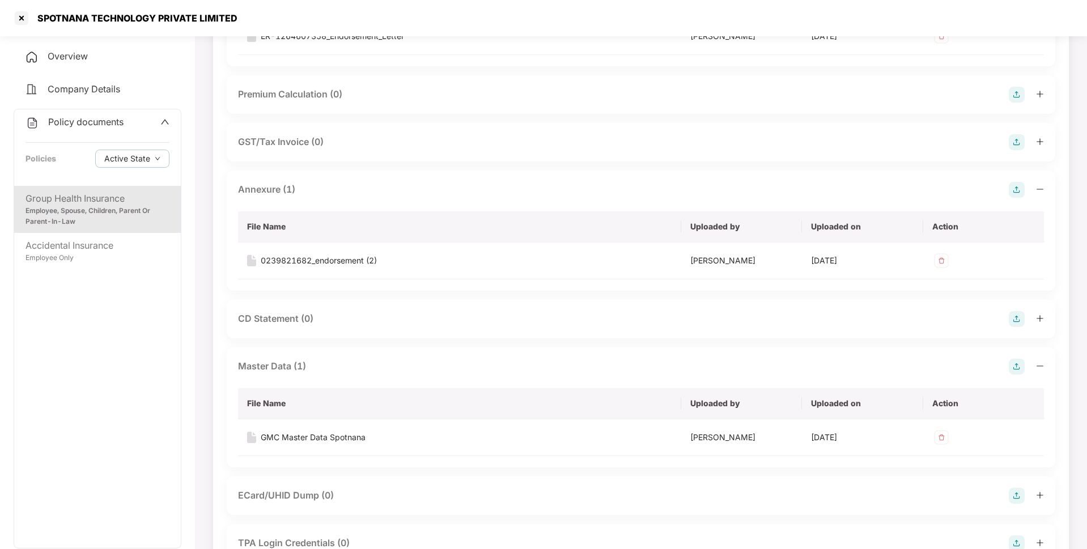
click at [88, 113] on div "Policy documents Policies Active State" at bounding box center [97, 147] width 167 height 76
click at [89, 119] on span "Policy documents" at bounding box center [85, 121] width 75 height 11
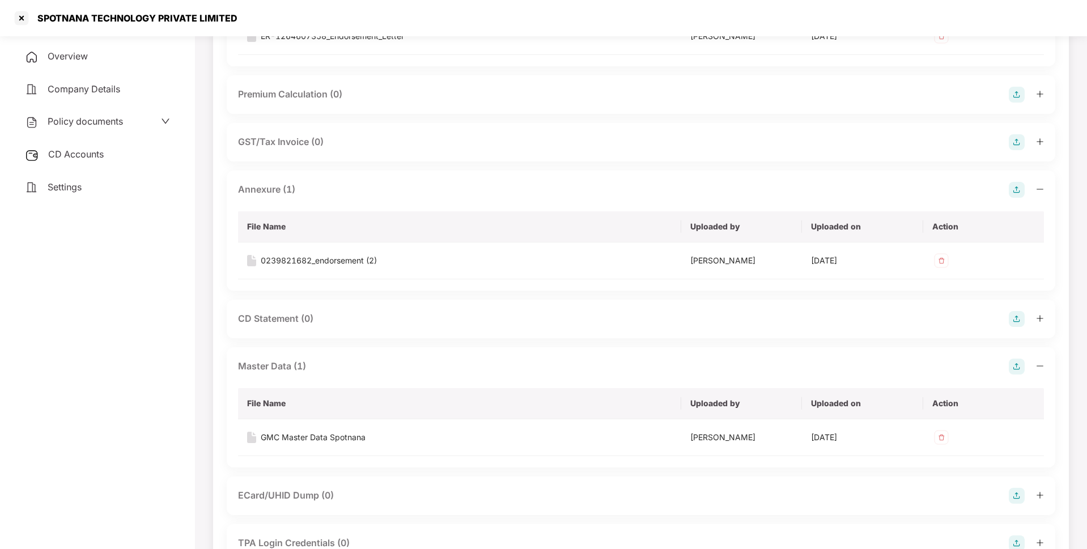
click at [84, 150] on span "CD Accounts" at bounding box center [76, 153] width 56 height 11
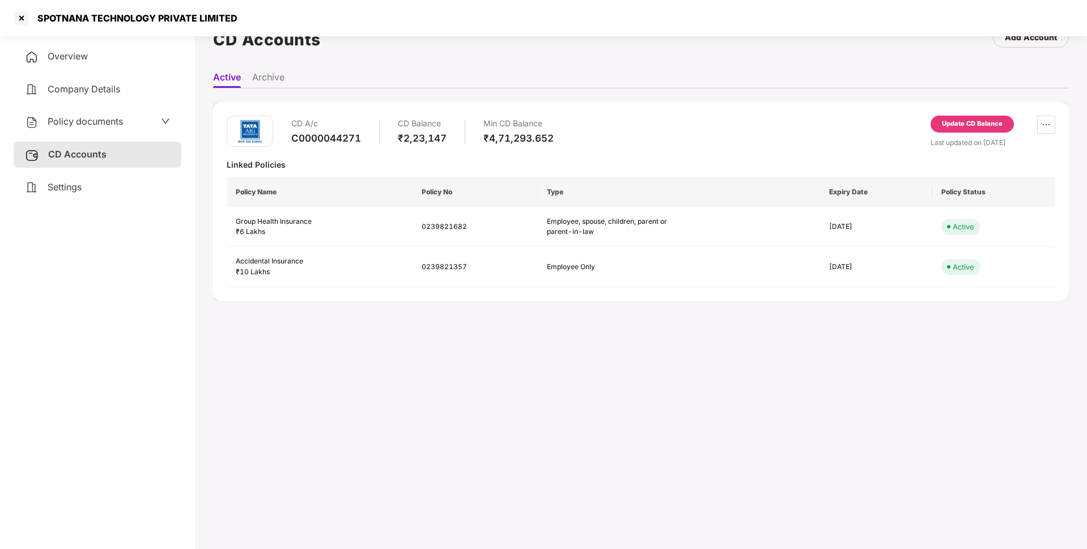
click at [953, 130] on div "Update CD Balance" at bounding box center [971, 124] width 83 height 17
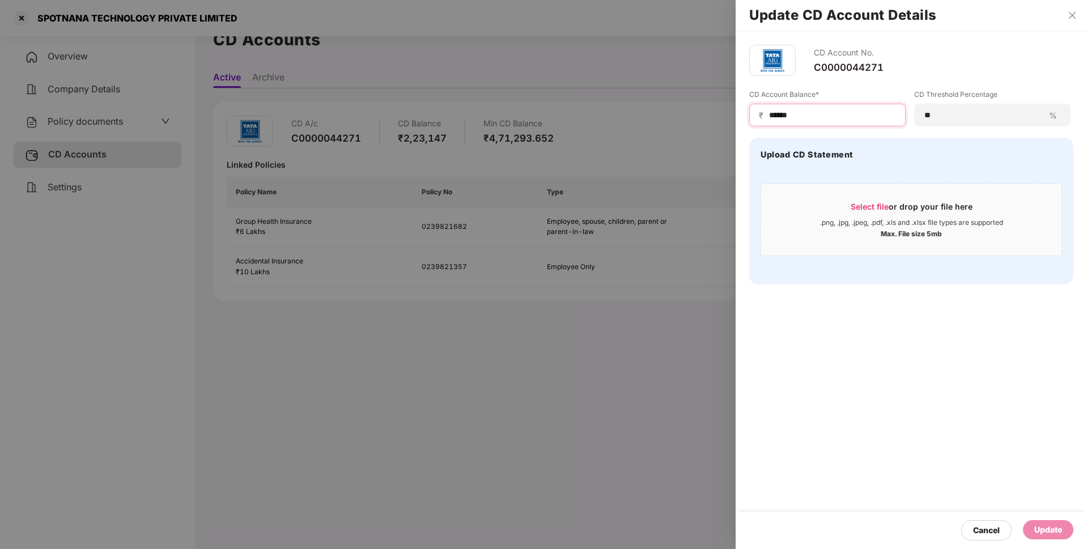
drag, startPoint x: 809, startPoint y: 114, endPoint x: 734, endPoint y: 118, distance: 75.4
click at [734, 118] on div "Update CD Account Details CD Account No. C0000044271 CD Account Balance* ₹ ****…" at bounding box center [543, 274] width 1087 height 549
type input "******"
click at [1043, 535] on div "Update" at bounding box center [1048, 530] width 28 height 12
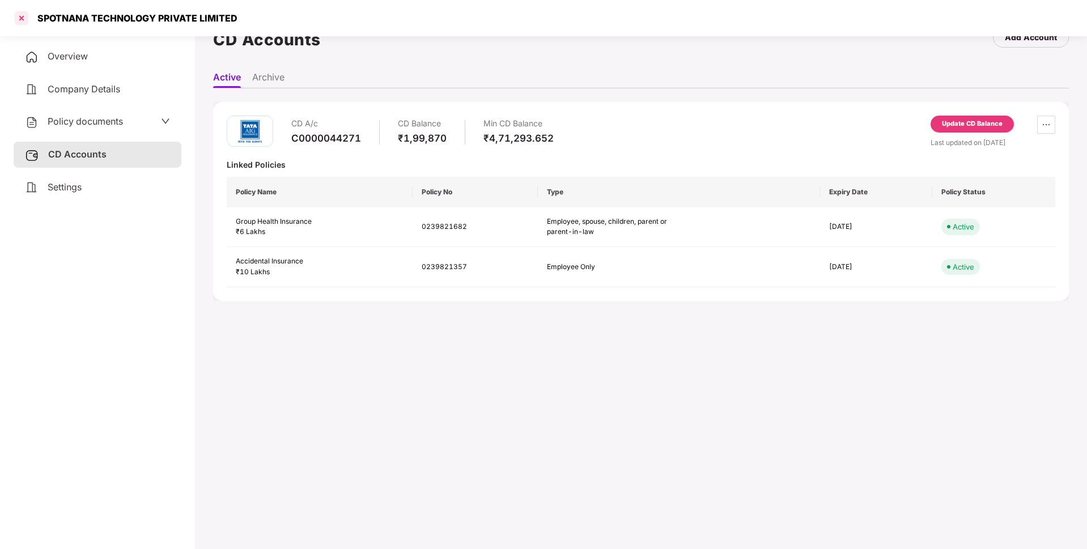
click at [19, 20] on div at bounding box center [21, 18] width 18 height 18
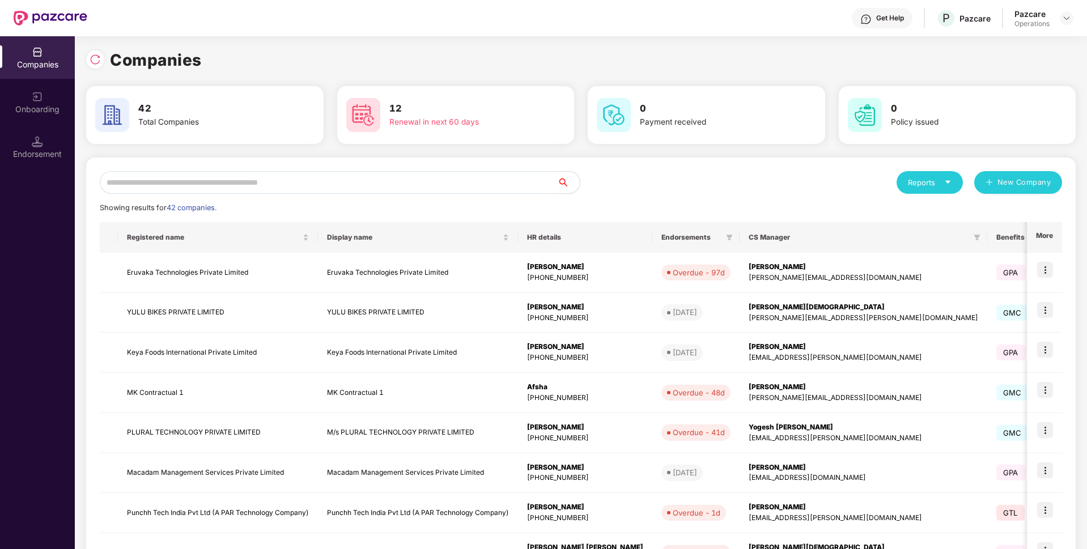
click at [231, 175] on input "text" at bounding box center [328, 182] width 457 height 23
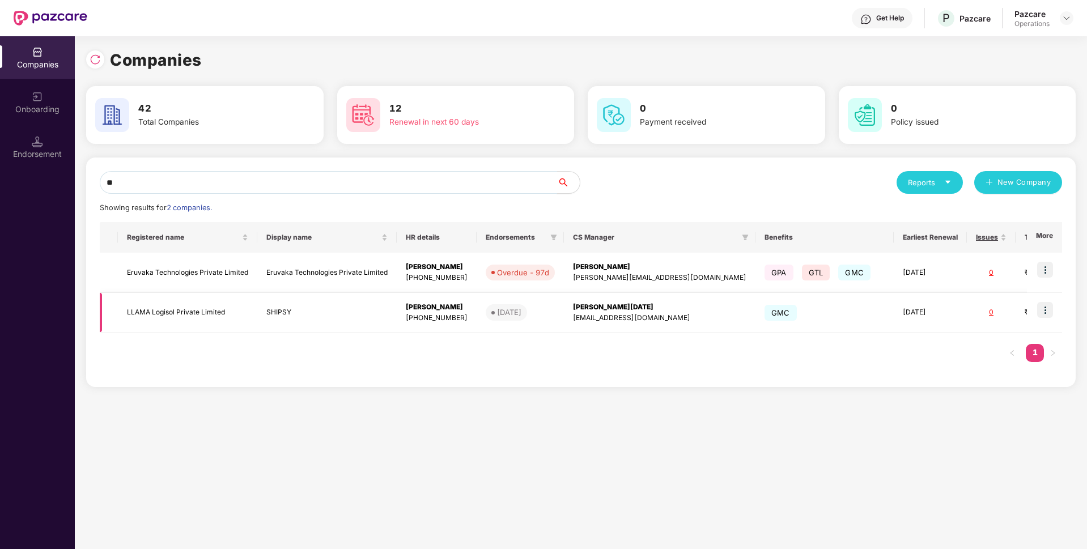
type input "**"
click at [1040, 312] on img at bounding box center [1045, 310] width 16 height 16
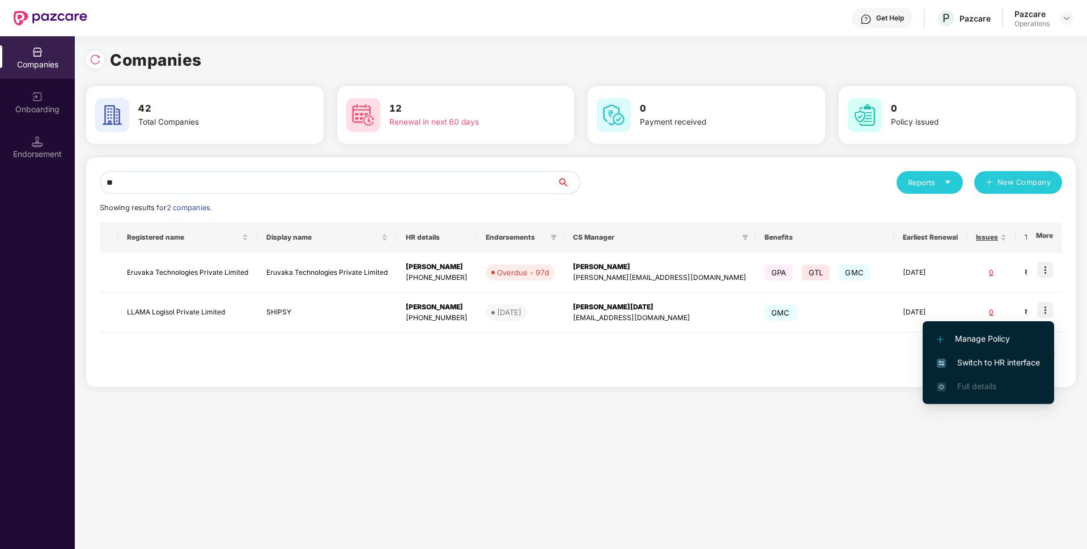
click at [976, 362] on span "Switch to HR interface" at bounding box center [988, 362] width 103 height 12
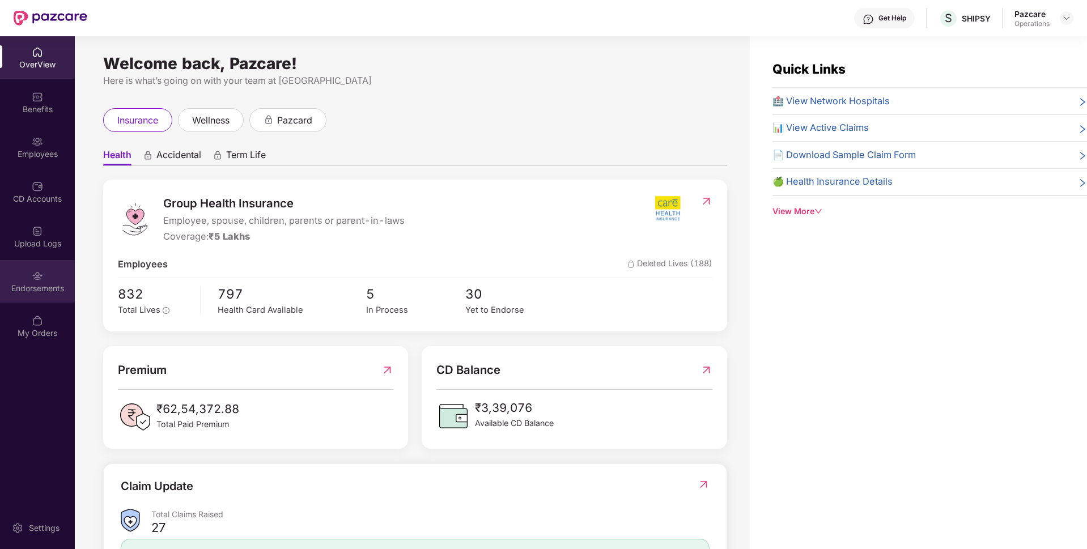
click at [63, 290] on div "Endorsements" at bounding box center [37, 288] width 75 height 11
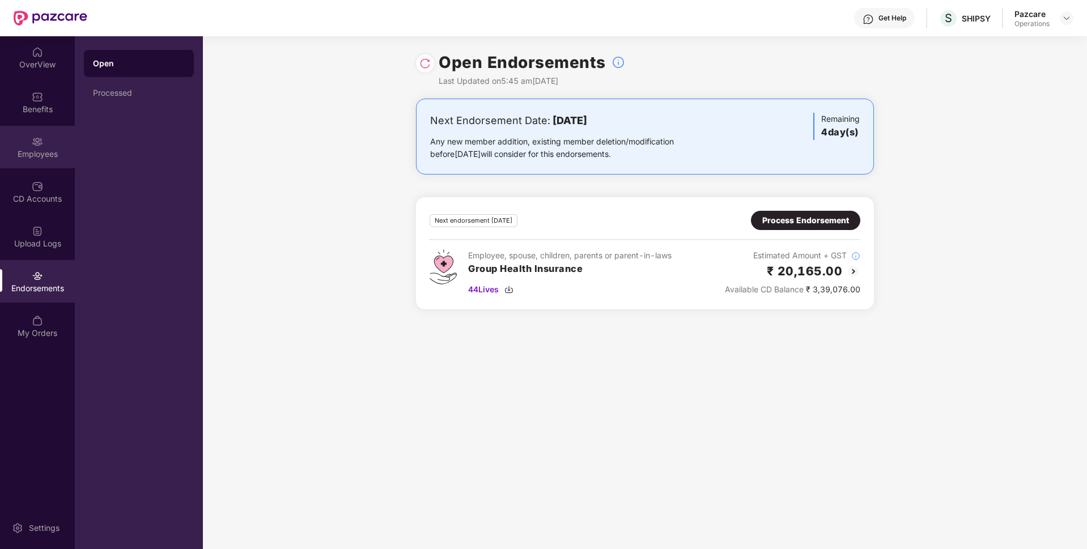
click at [40, 164] on div "Employees" at bounding box center [37, 147] width 75 height 42
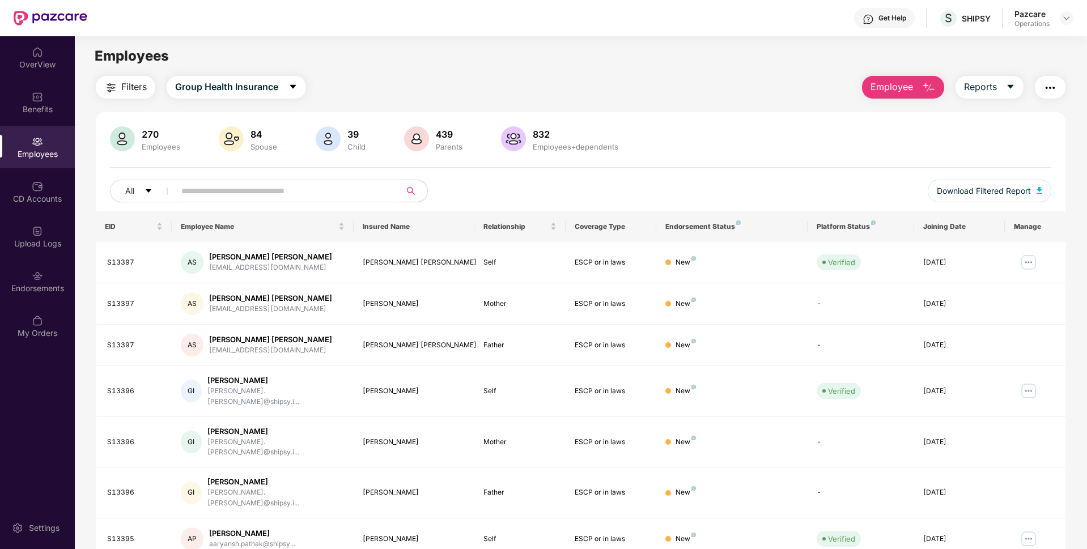
click at [257, 195] on input "text" at bounding box center [282, 190] width 203 height 17
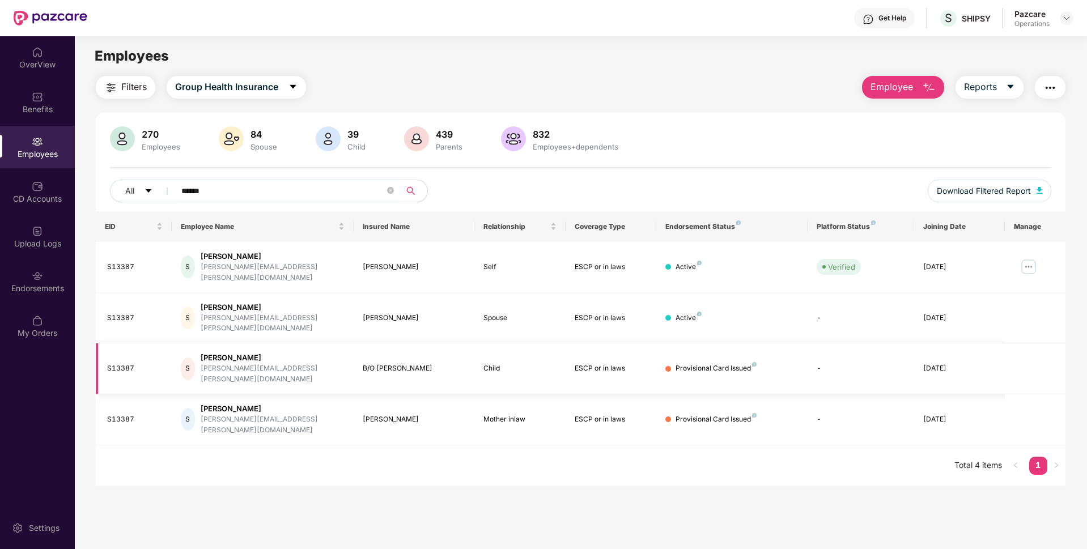
type input "******"
click at [390, 192] on icon "close-circle" at bounding box center [390, 190] width 7 height 7
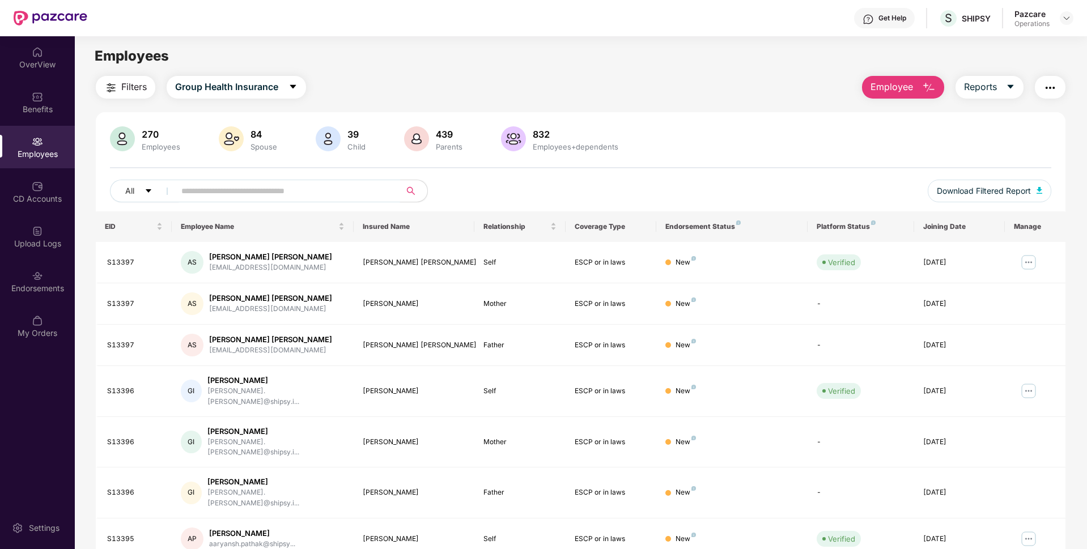
click at [1053, 88] on img "button" at bounding box center [1050, 88] width 14 height 14
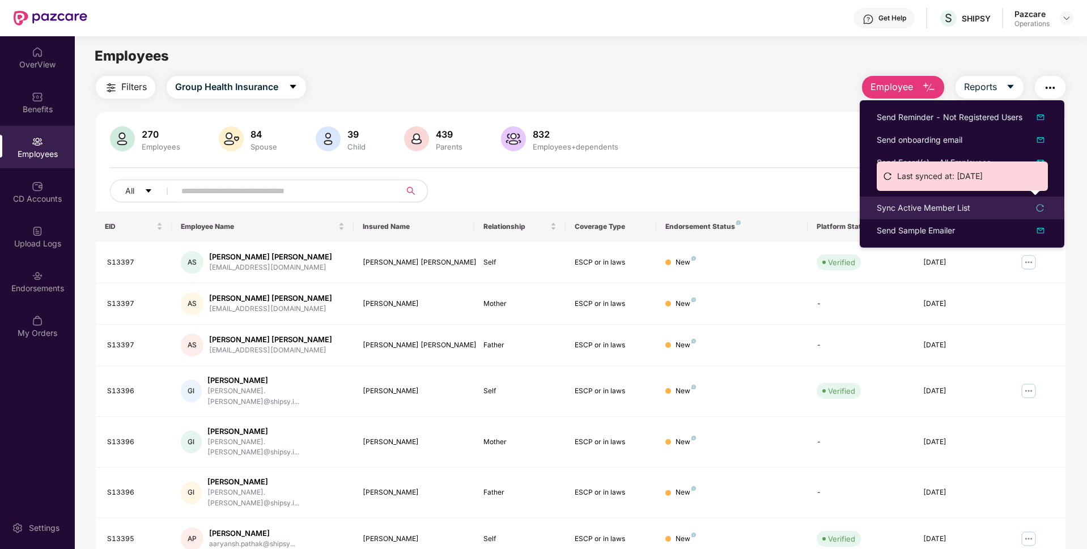
click at [949, 208] on div "Sync Active Member List" at bounding box center [923, 208] width 93 height 12
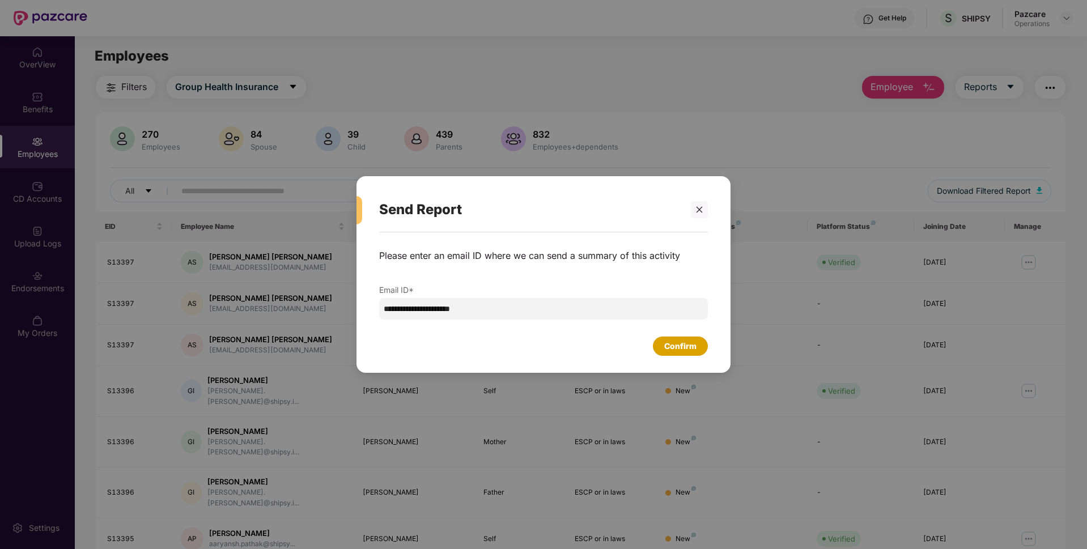
click at [698, 350] on div "Confirm" at bounding box center [680, 346] width 55 height 19
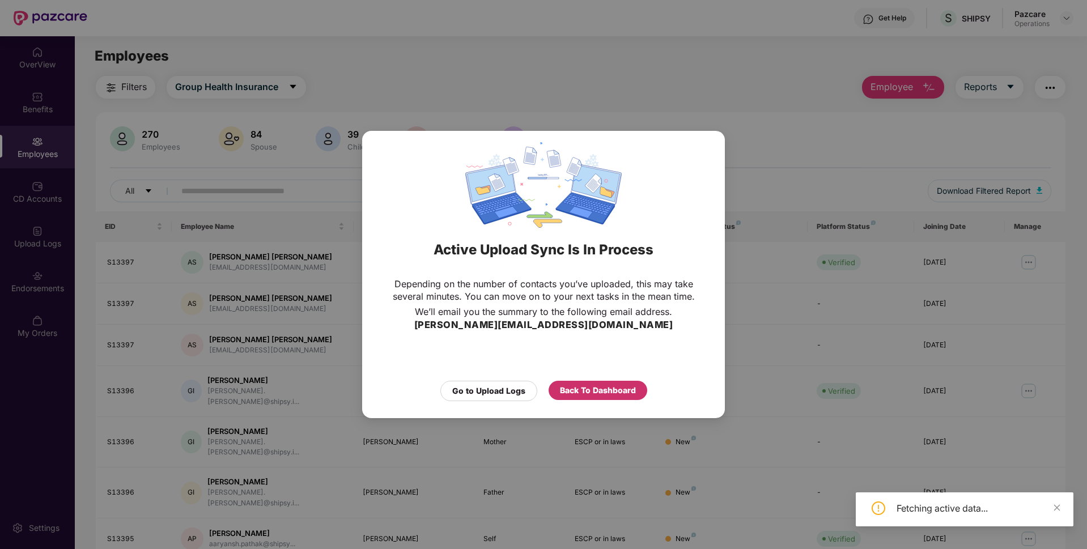
click at [605, 386] on div "Back To Dashboard" at bounding box center [598, 390] width 76 height 12
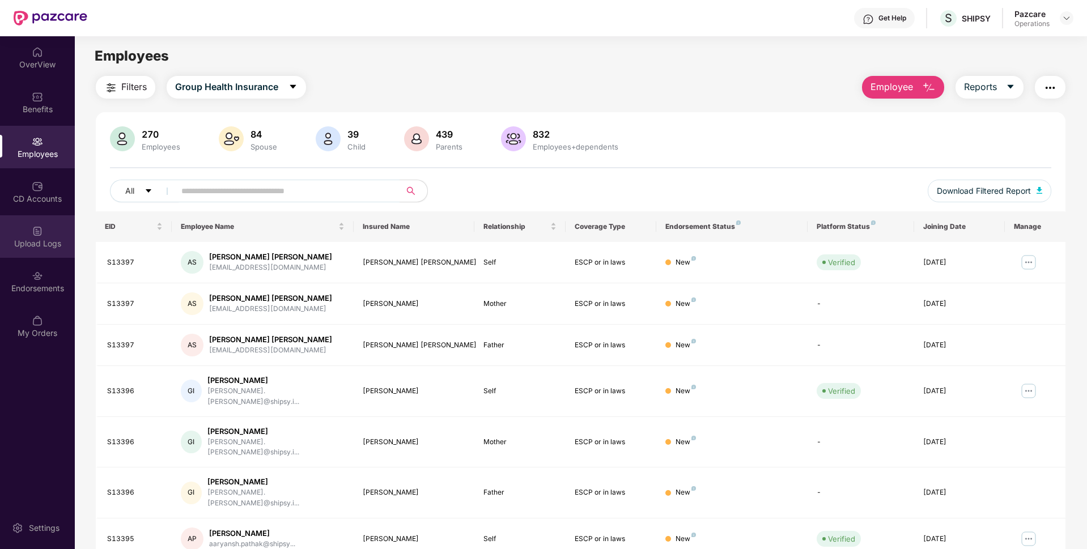
click at [45, 226] on div "Upload Logs" at bounding box center [37, 236] width 75 height 42
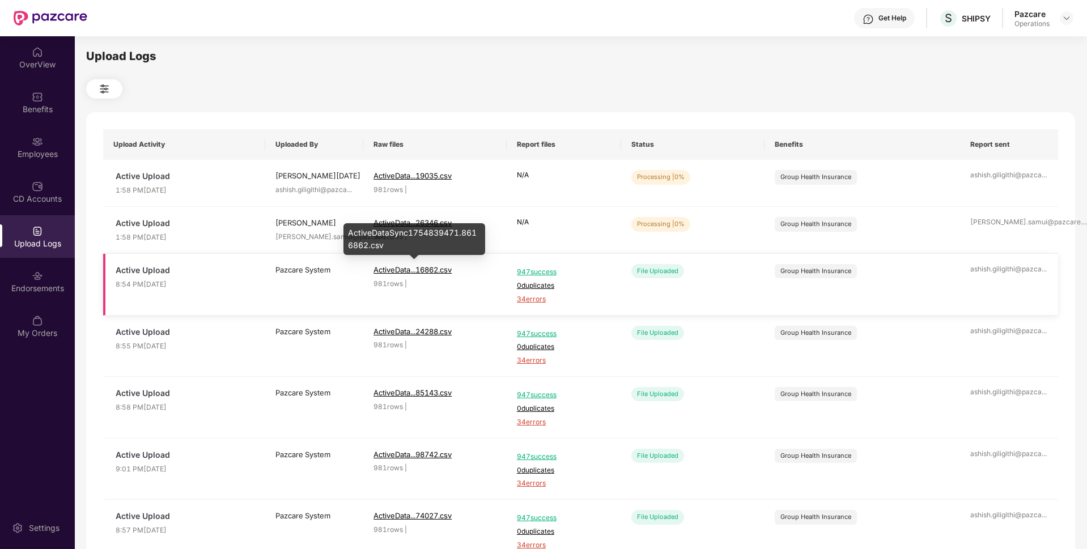
click at [439, 272] on span "ActiveData...16862.csv" at bounding box center [412, 269] width 78 height 9
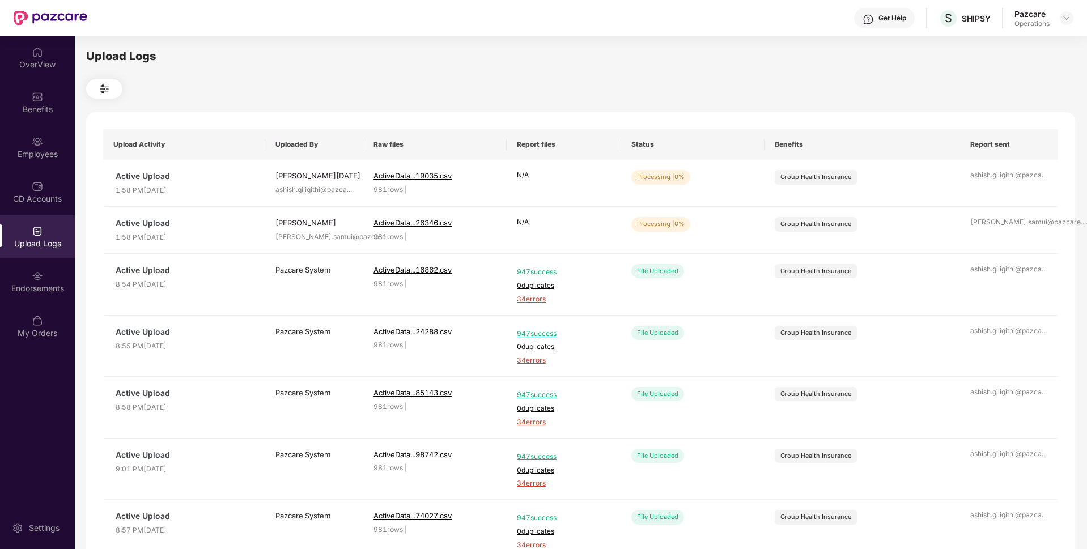
click at [42, 244] on div "Upload Logs" at bounding box center [37, 243] width 75 height 11
click at [990, 233] on button "Refresh" at bounding box center [1001, 227] width 63 height 20
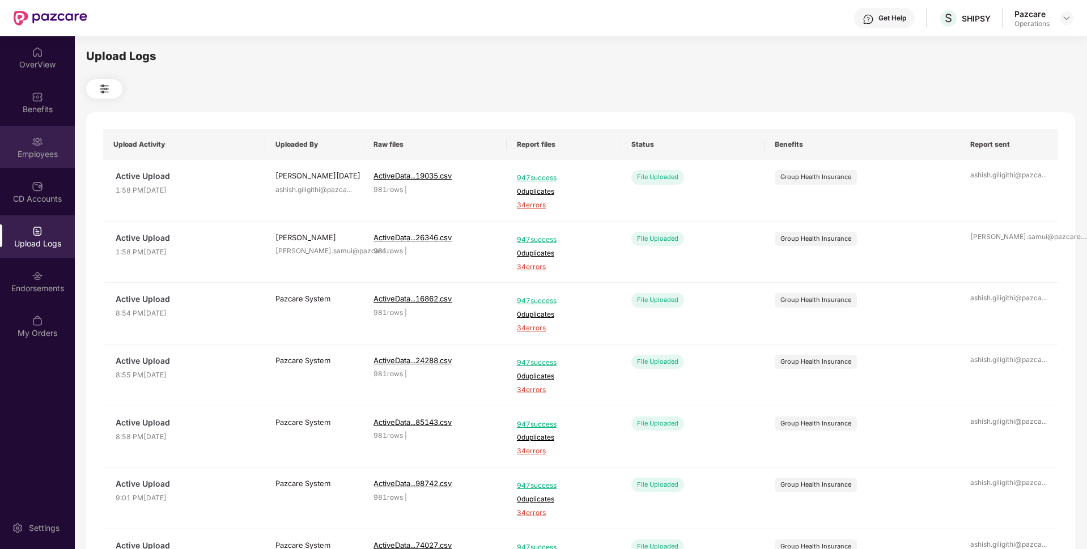
click at [39, 156] on div "Employees" at bounding box center [37, 153] width 75 height 11
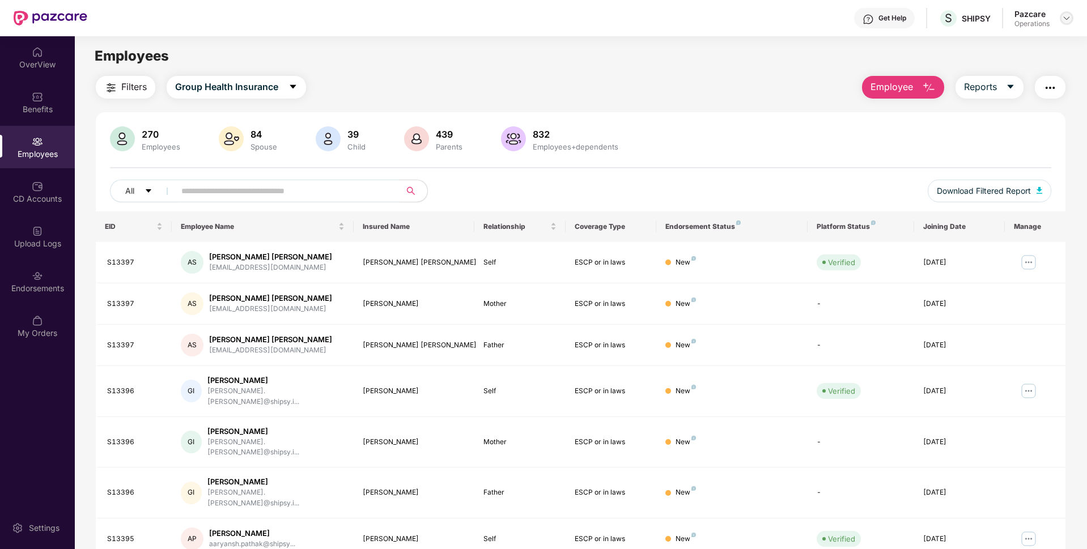
click at [1068, 16] on img at bounding box center [1066, 18] width 9 height 9
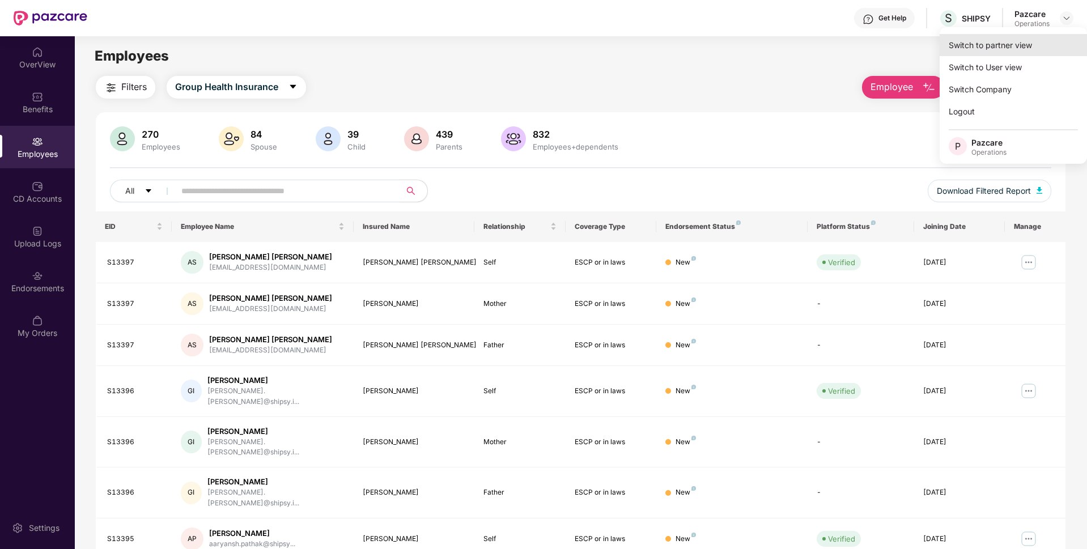
click at [1014, 42] on div "Switch to partner view" at bounding box center [1012, 45] width 147 height 22
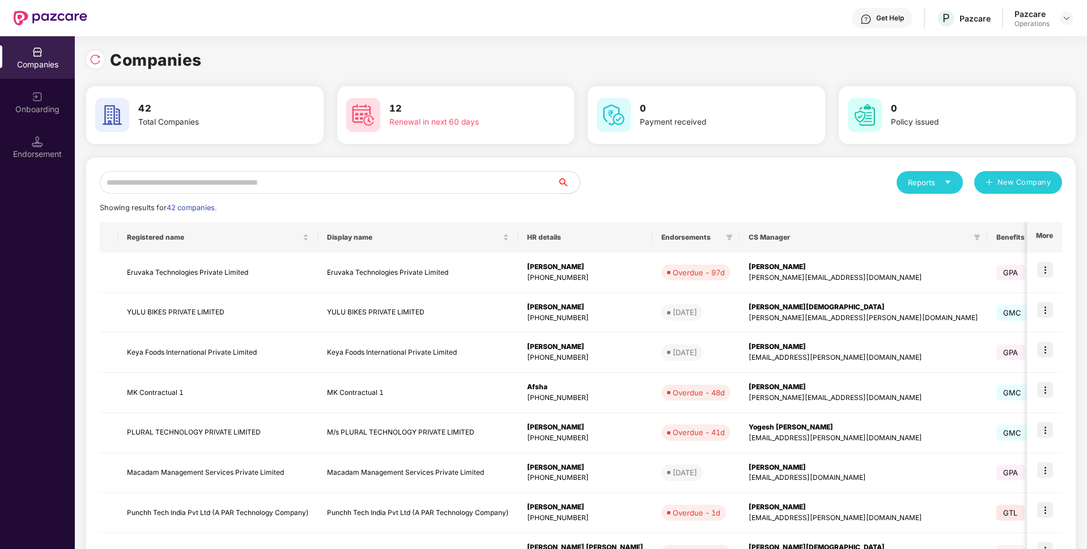
click at [466, 178] on input "text" at bounding box center [328, 182] width 457 height 23
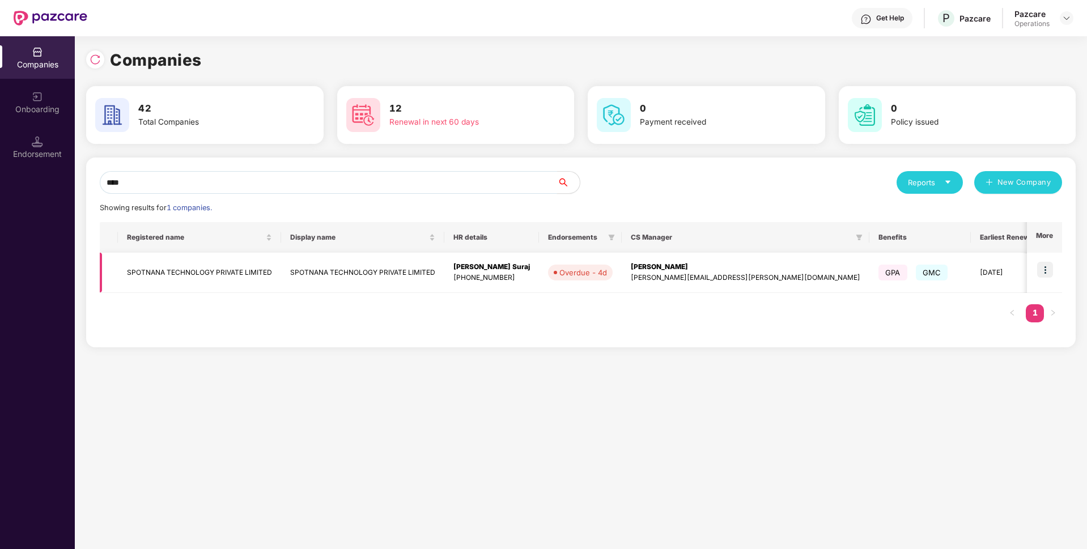
type input "****"
click at [1046, 273] on img at bounding box center [1045, 270] width 16 height 16
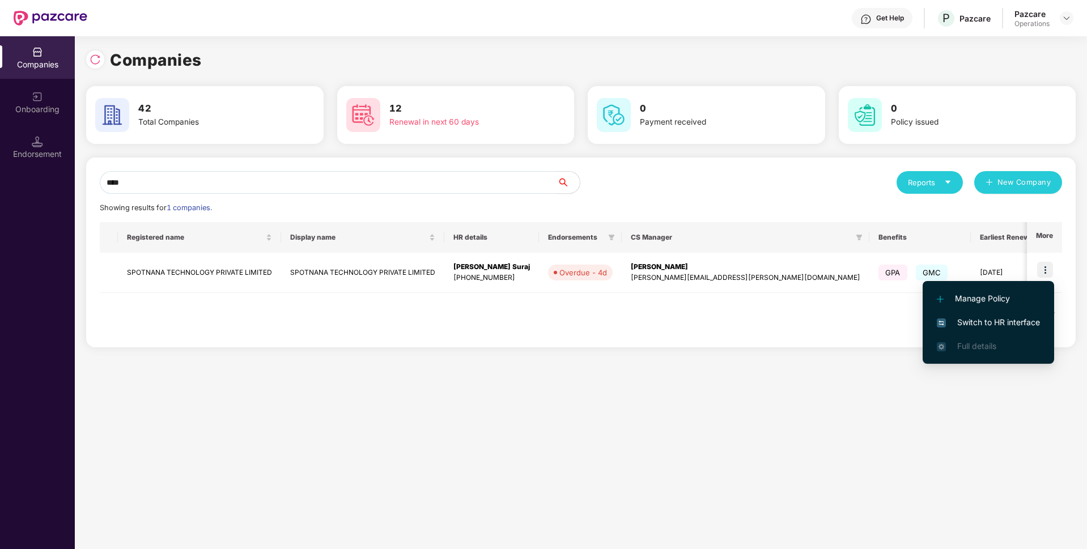
click at [987, 316] on span "Switch to HR interface" at bounding box center [988, 322] width 103 height 12
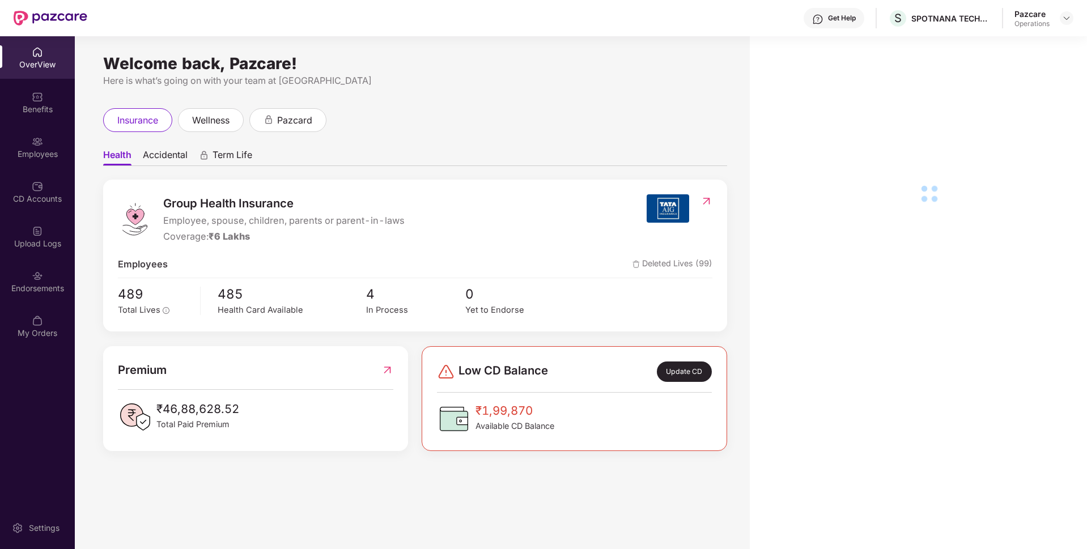
click at [32, 146] on img at bounding box center [37, 141] width 11 height 11
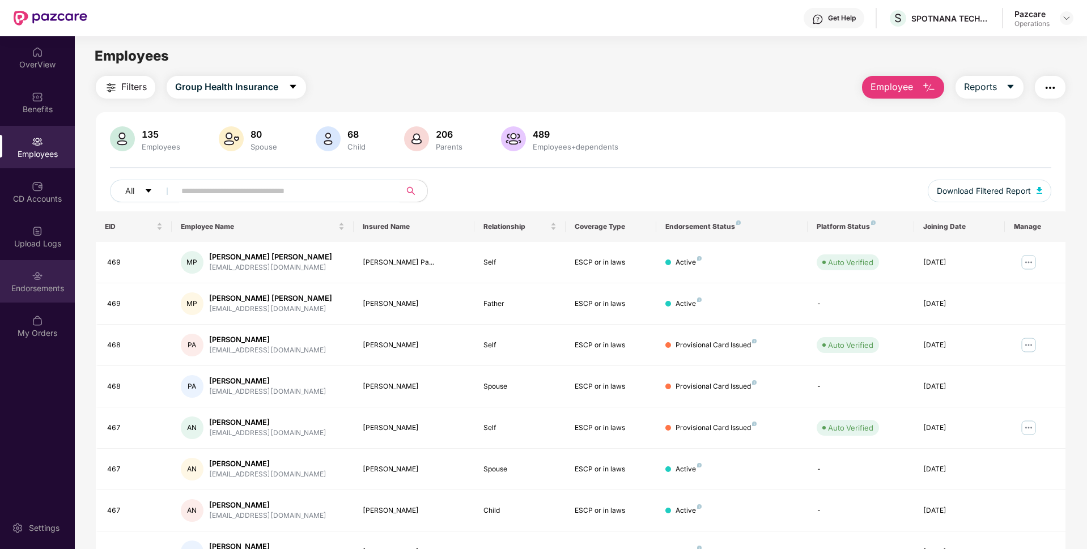
click at [26, 295] on div "Endorsements" at bounding box center [37, 281] width 75 height 42
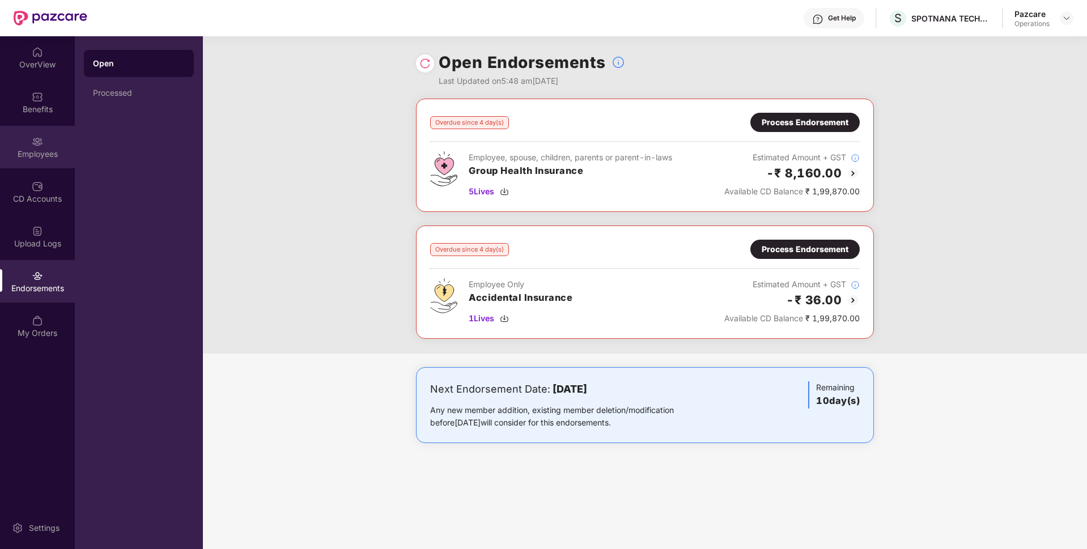
click at [69, 152] on div "Employees" at bounding box center [37, 153] width 75 height 11
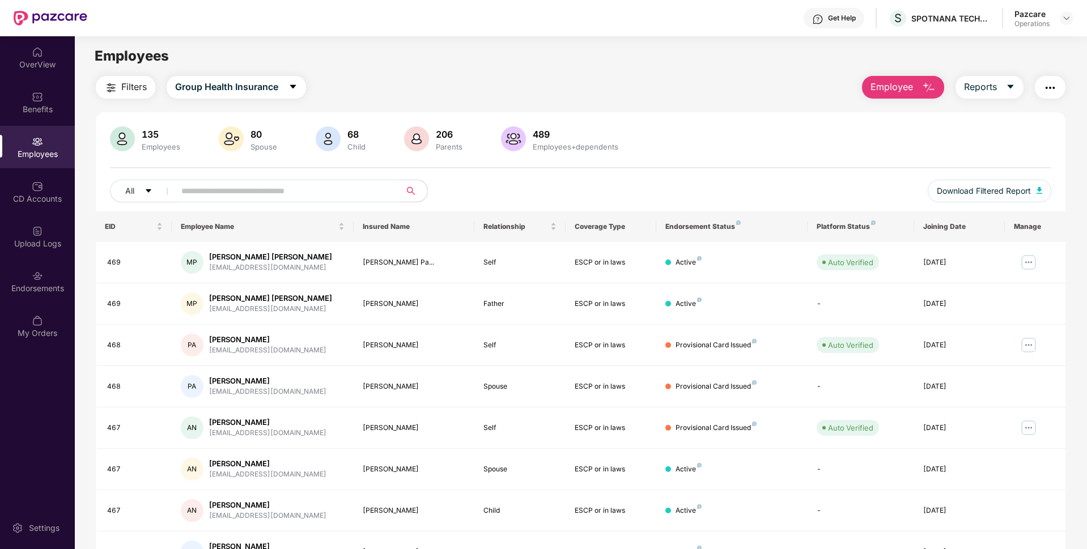
click at [1049, 91] on img "button" at bounding box center [1050, 88] width 14 height 14
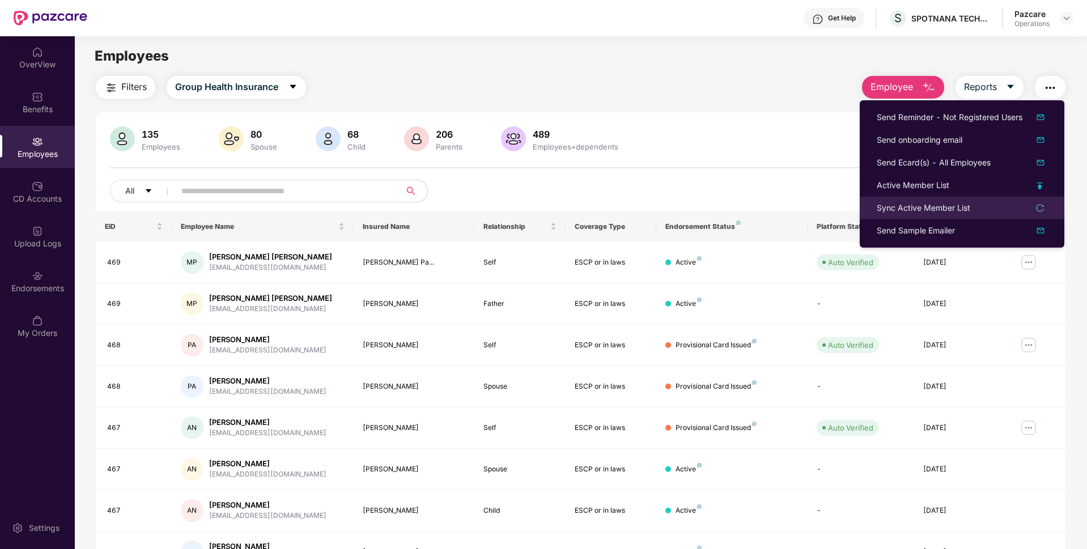
click at [938, 212] on div "Sync Active Member List" at bounding box center [923, 208] width 93 height 12
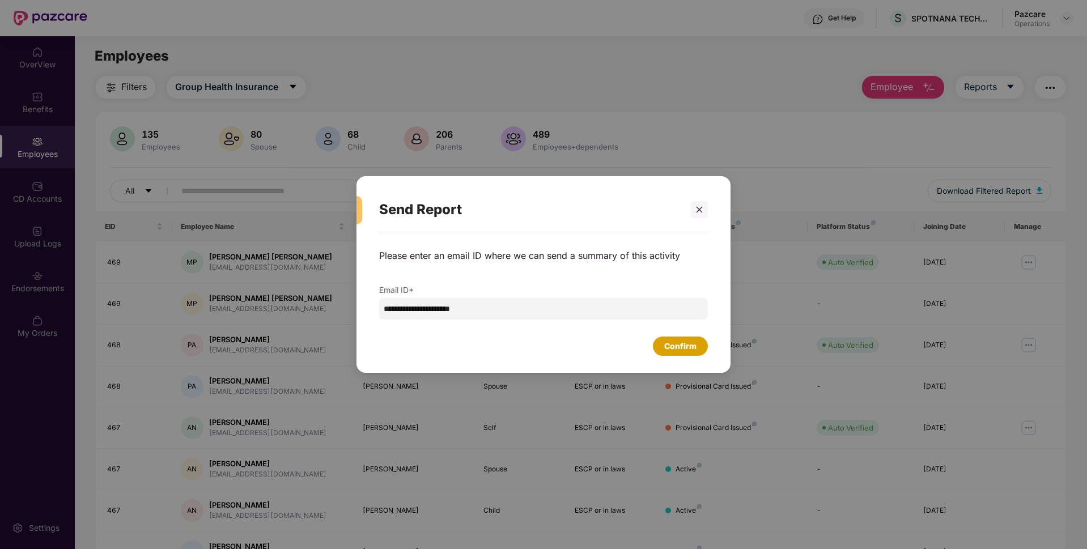
click at [697, 341] on div "Confirm" at bounding box center [680, 346] width 55 height 19
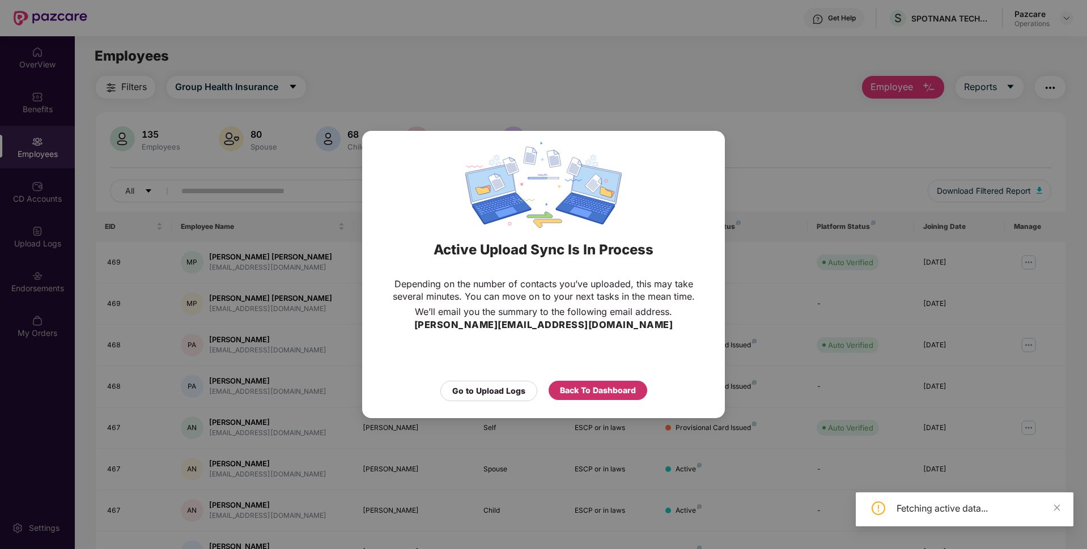
click at [598, 390] on div "Back To Dashboard" at bounding box center [598, 390] width 76 height 12
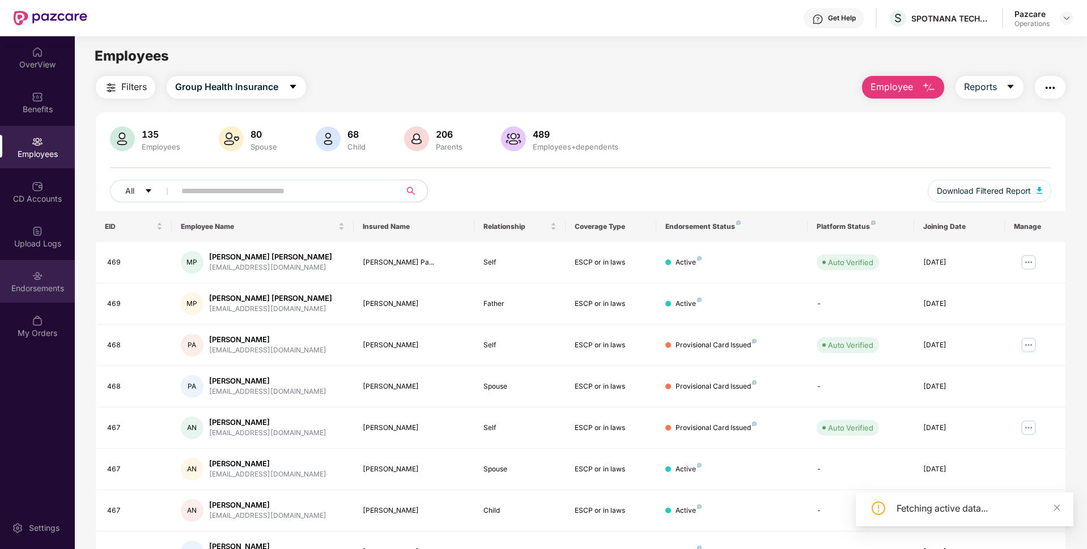
click at [35, 291] on div "Endorsements" at bounding box center [37, 288] width 75 height 11
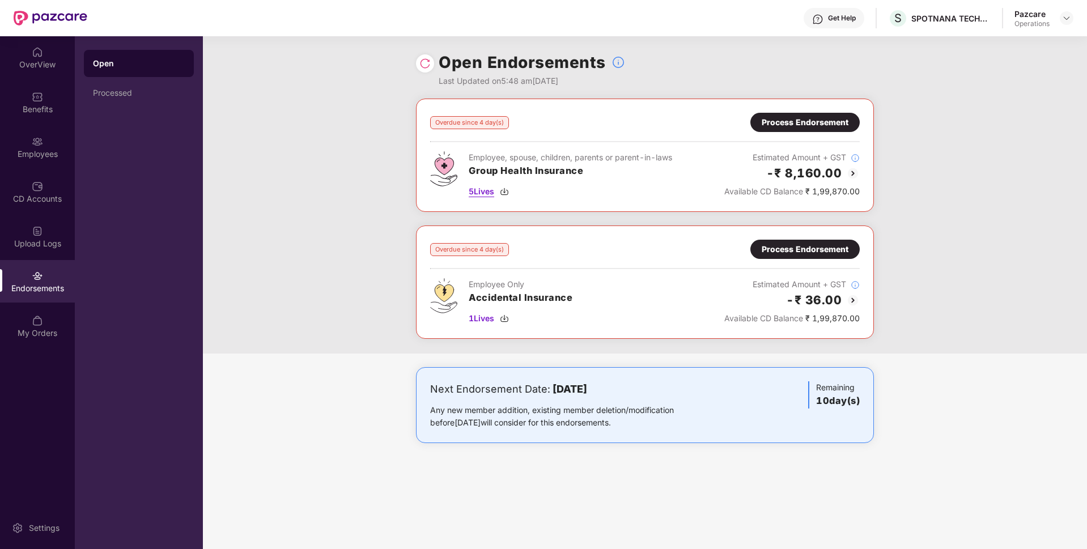
click at [484, 193] on span "5 Lives" at bounding box center [481, 191] width 25 height 12
click at [483, 320] on span "1 Lives" at bounding box center [481, 318] width 25 height 12
